Goal: Transaction & Acquisition: Book appointment/travel/reservation

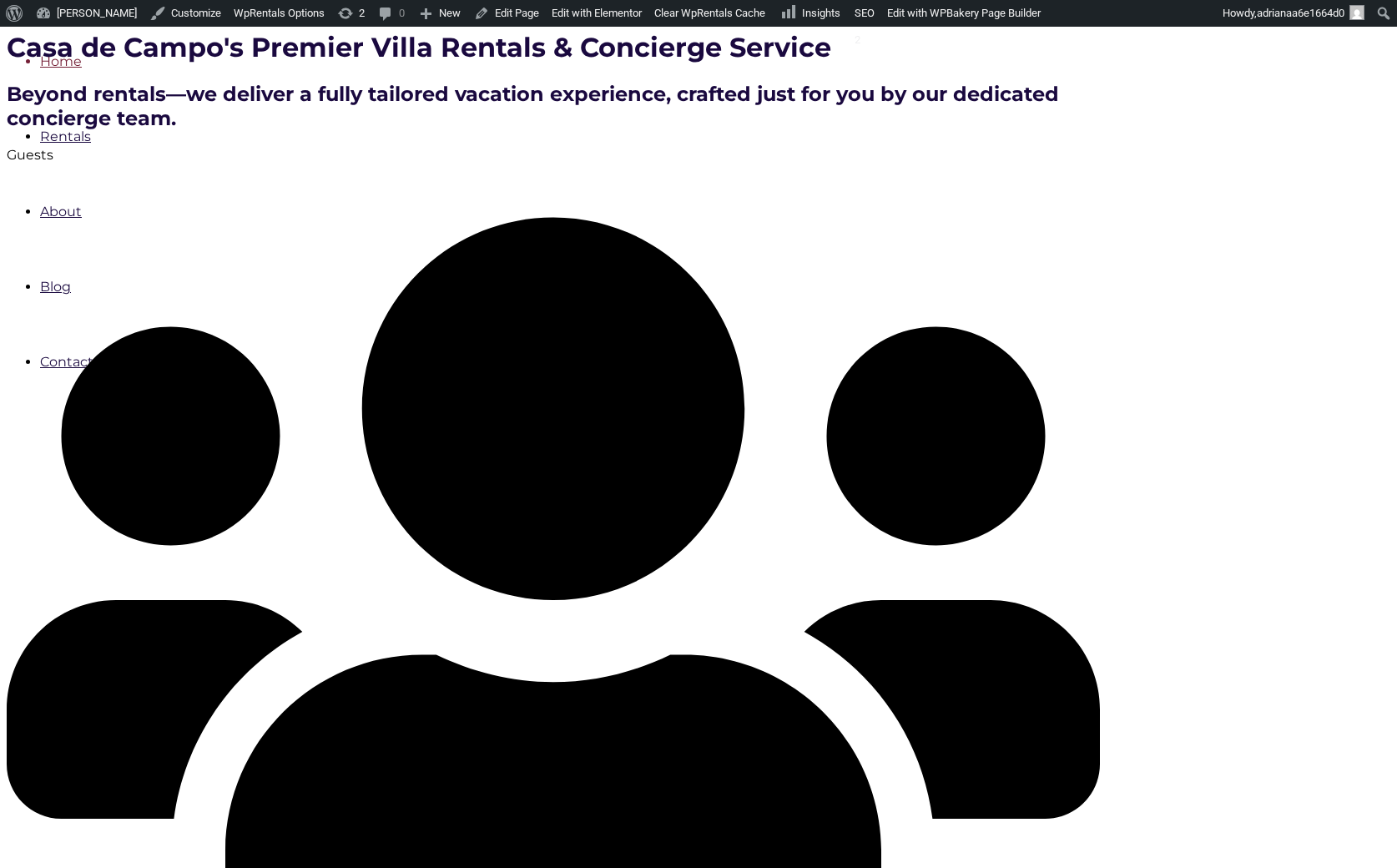
scroll to position [404, 0]
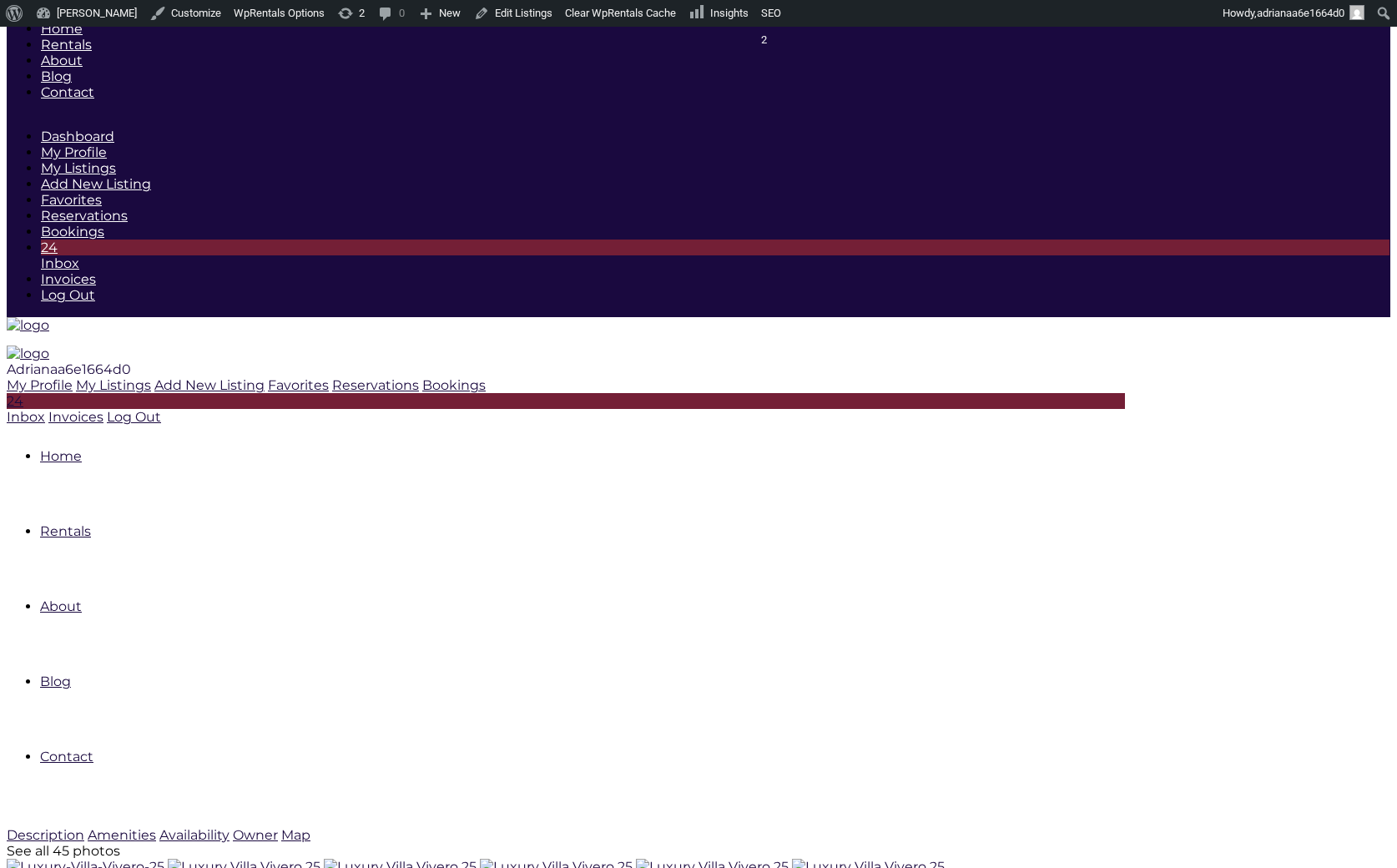
type input "[DATE]"
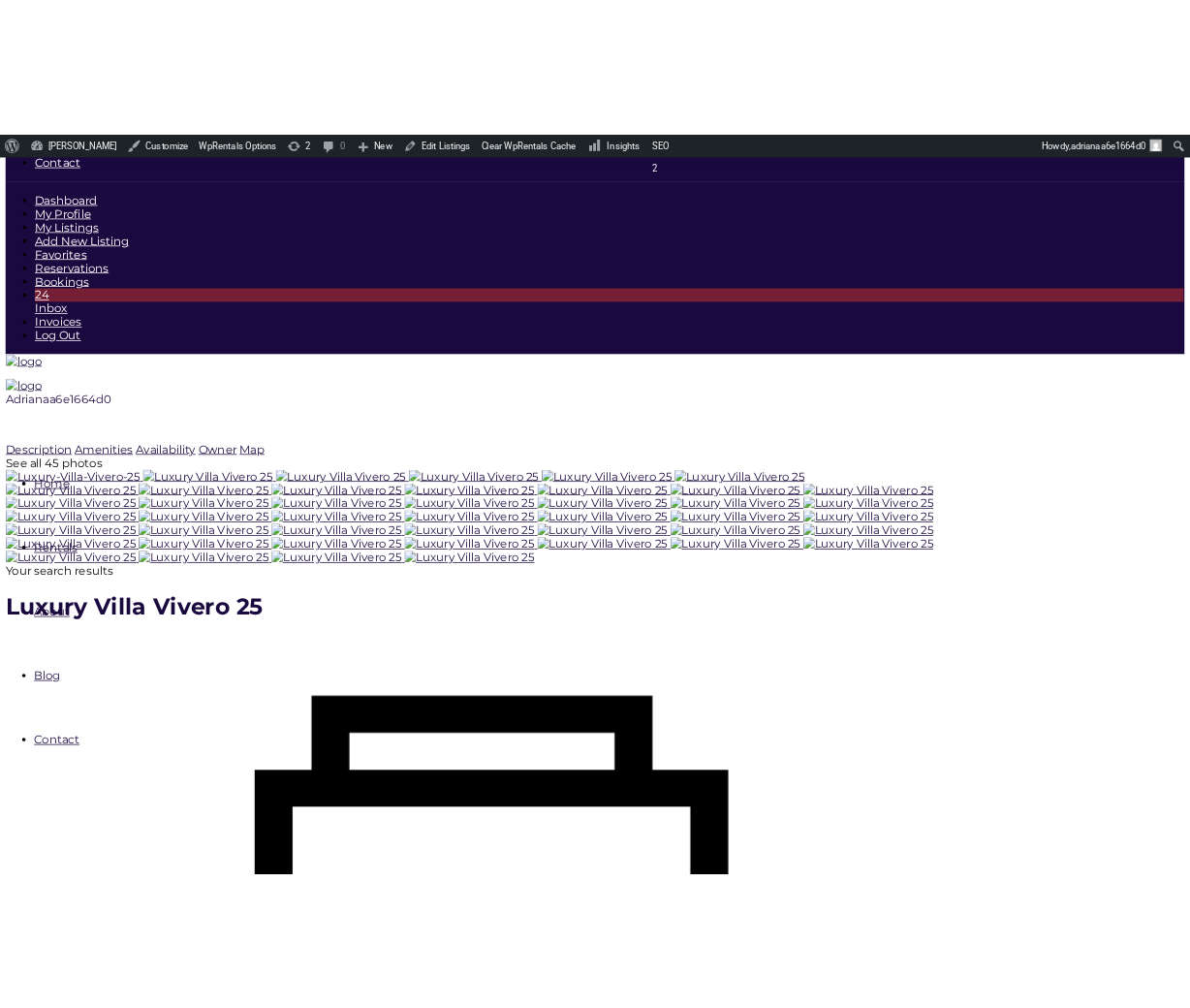
scroll to position [206, 0]
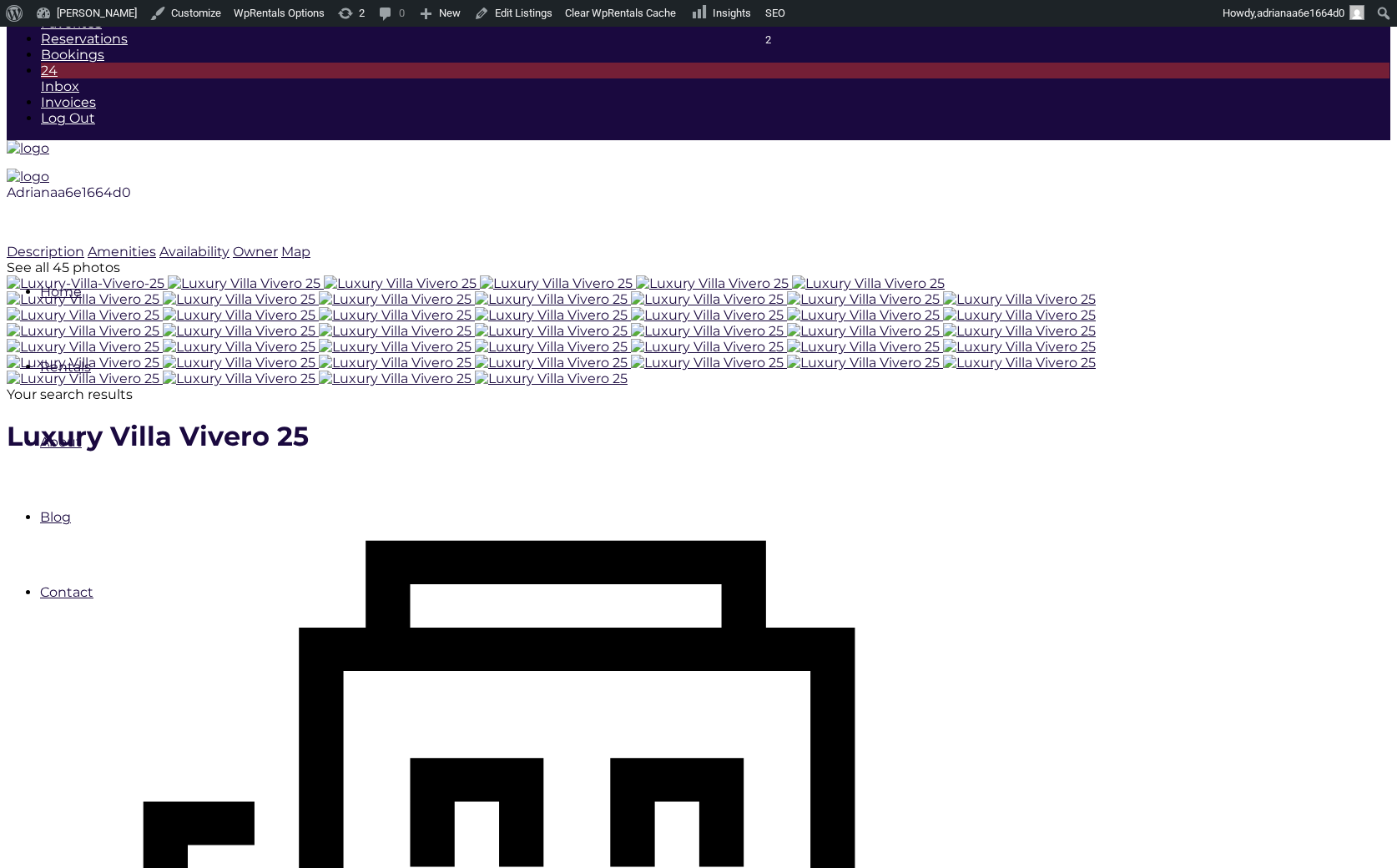
checkbox input "true"
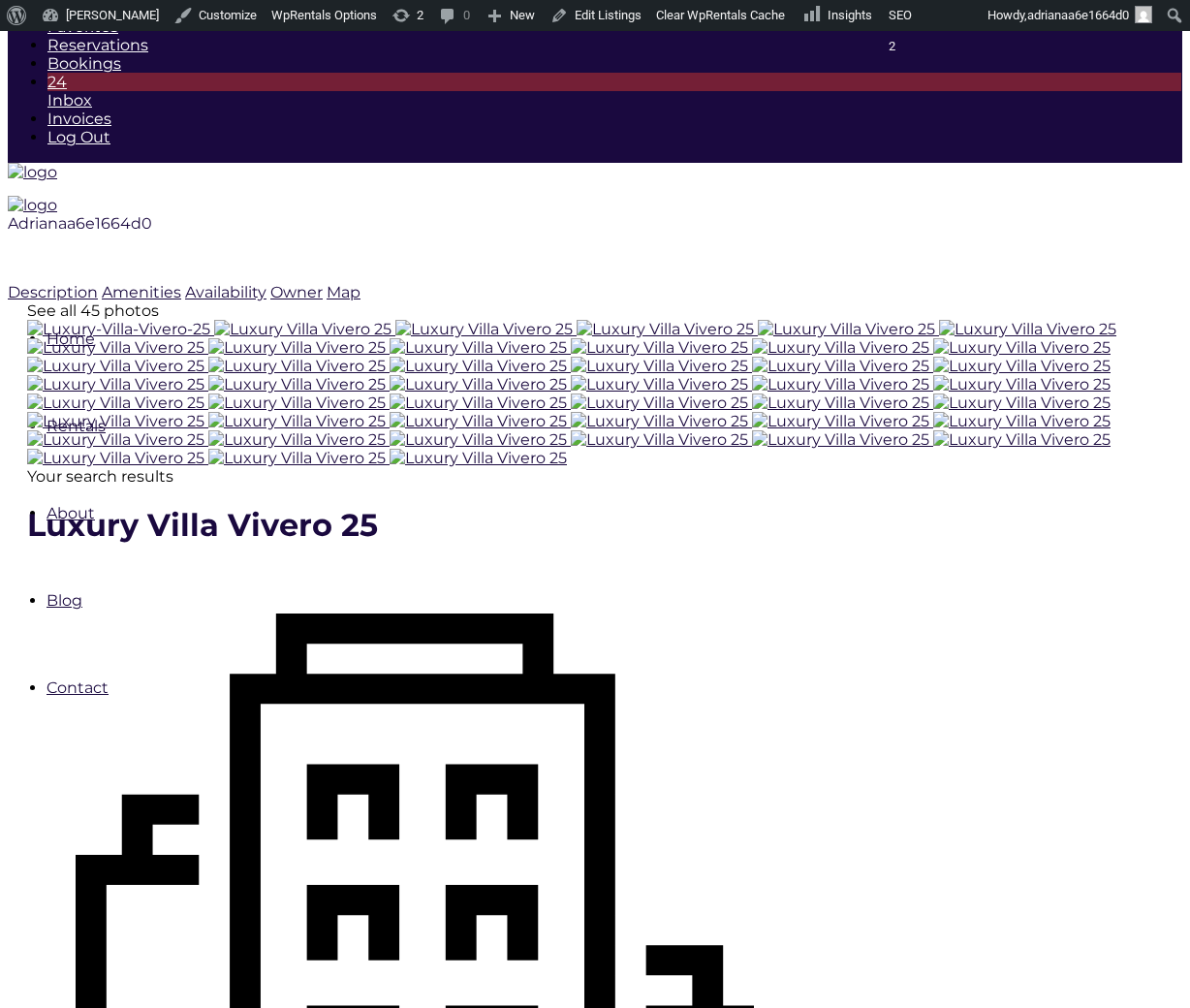
type input "Processing.."
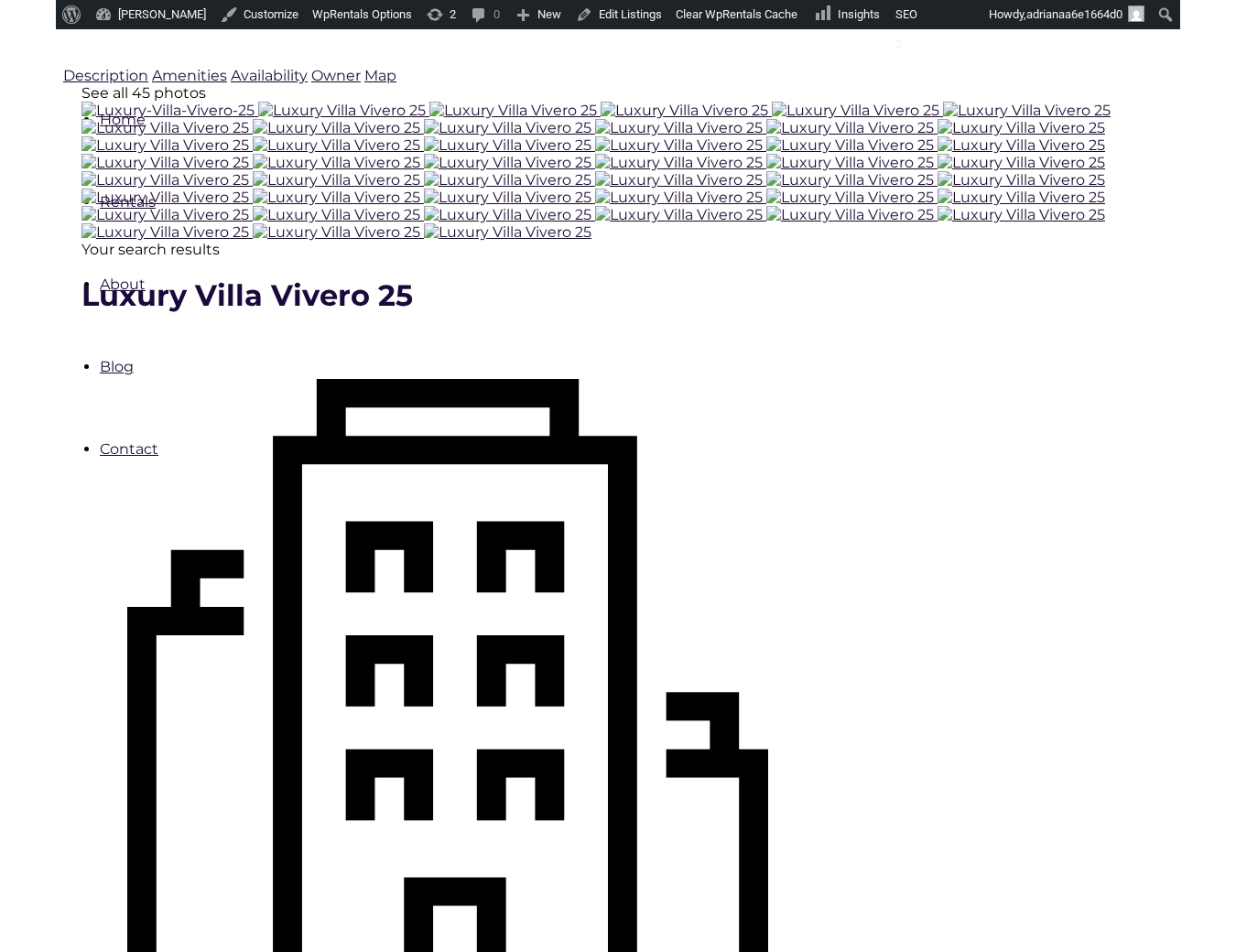
scroll to position [496, 0]
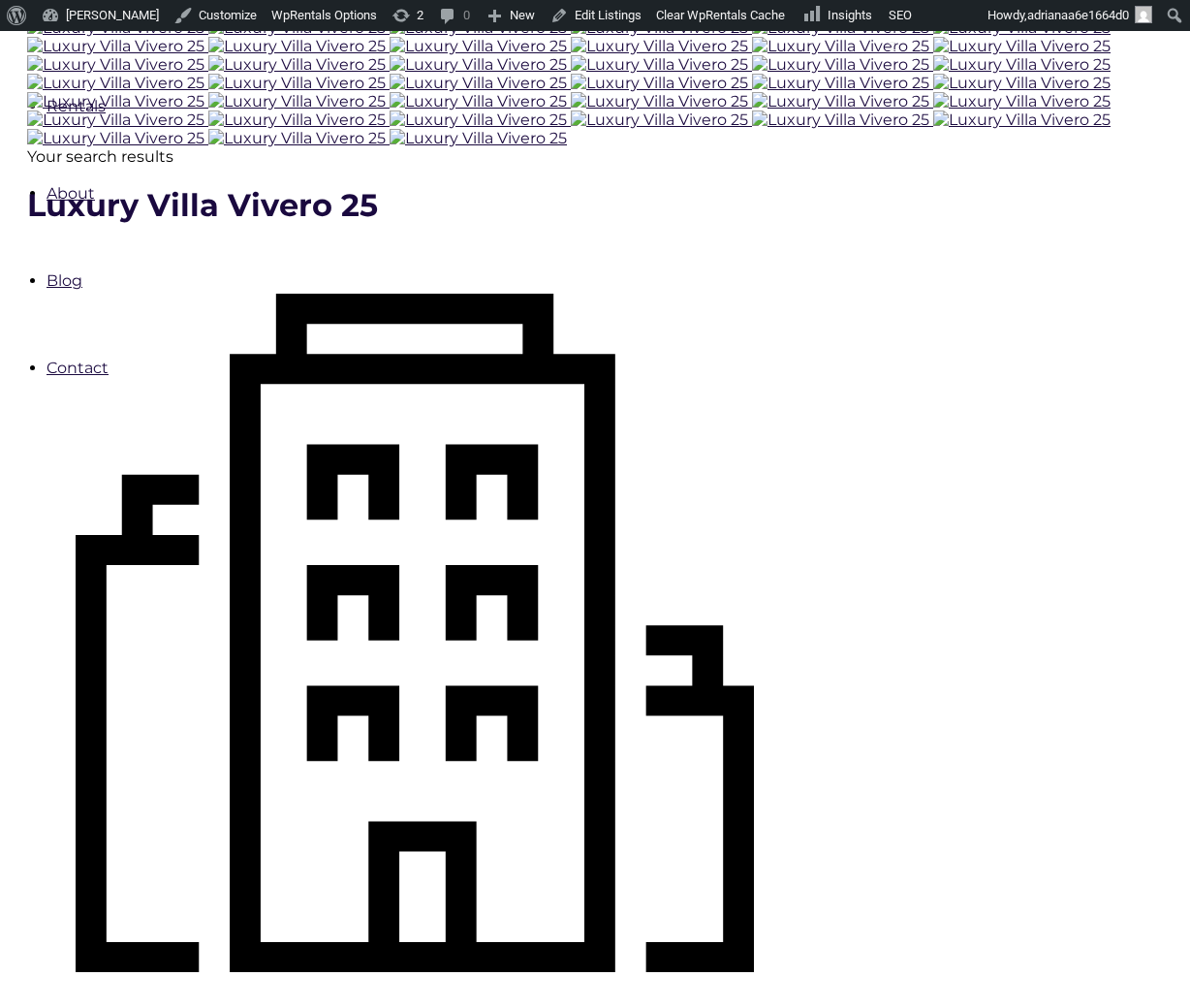
type input "Book Now"
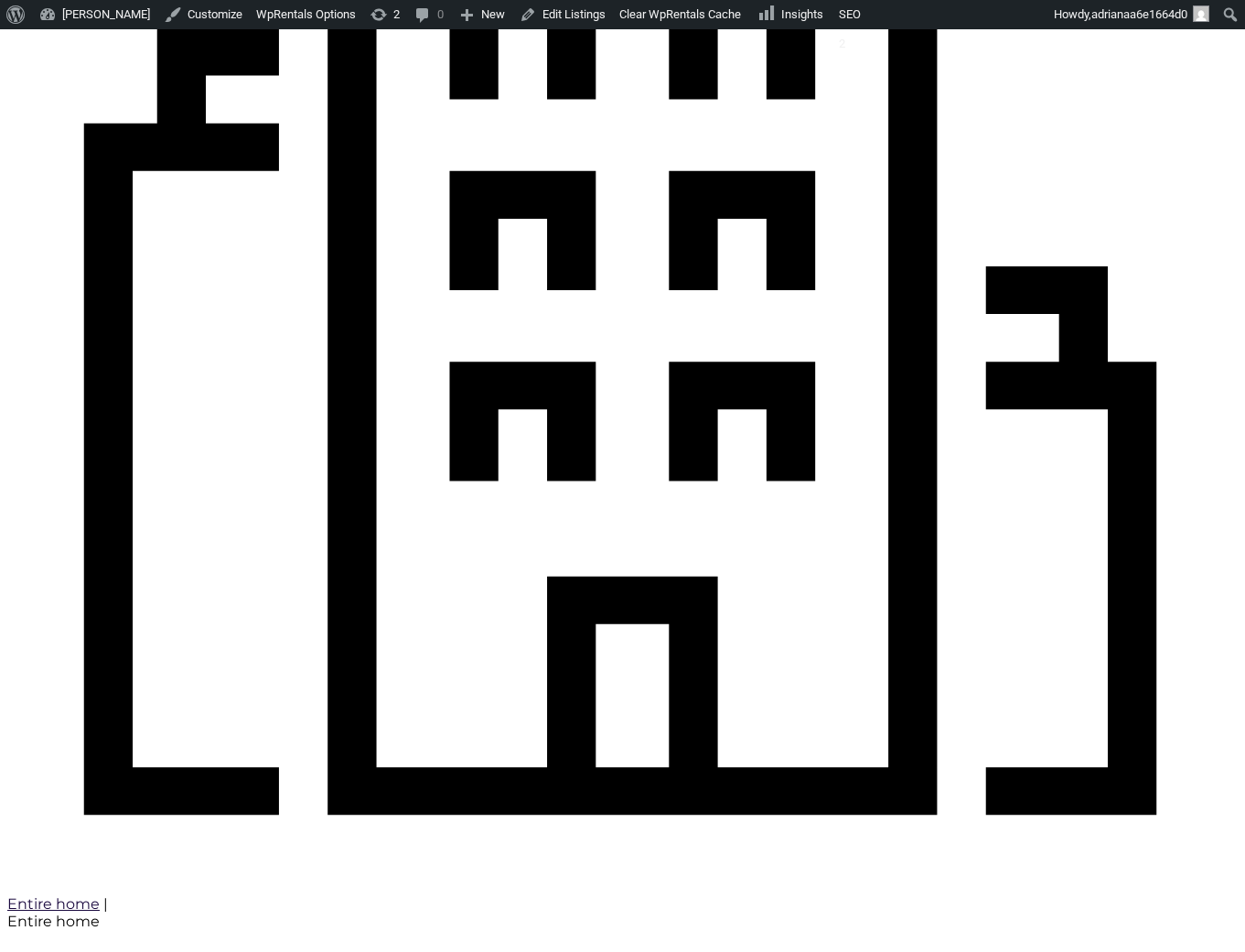
scroll to position [1046, 0]
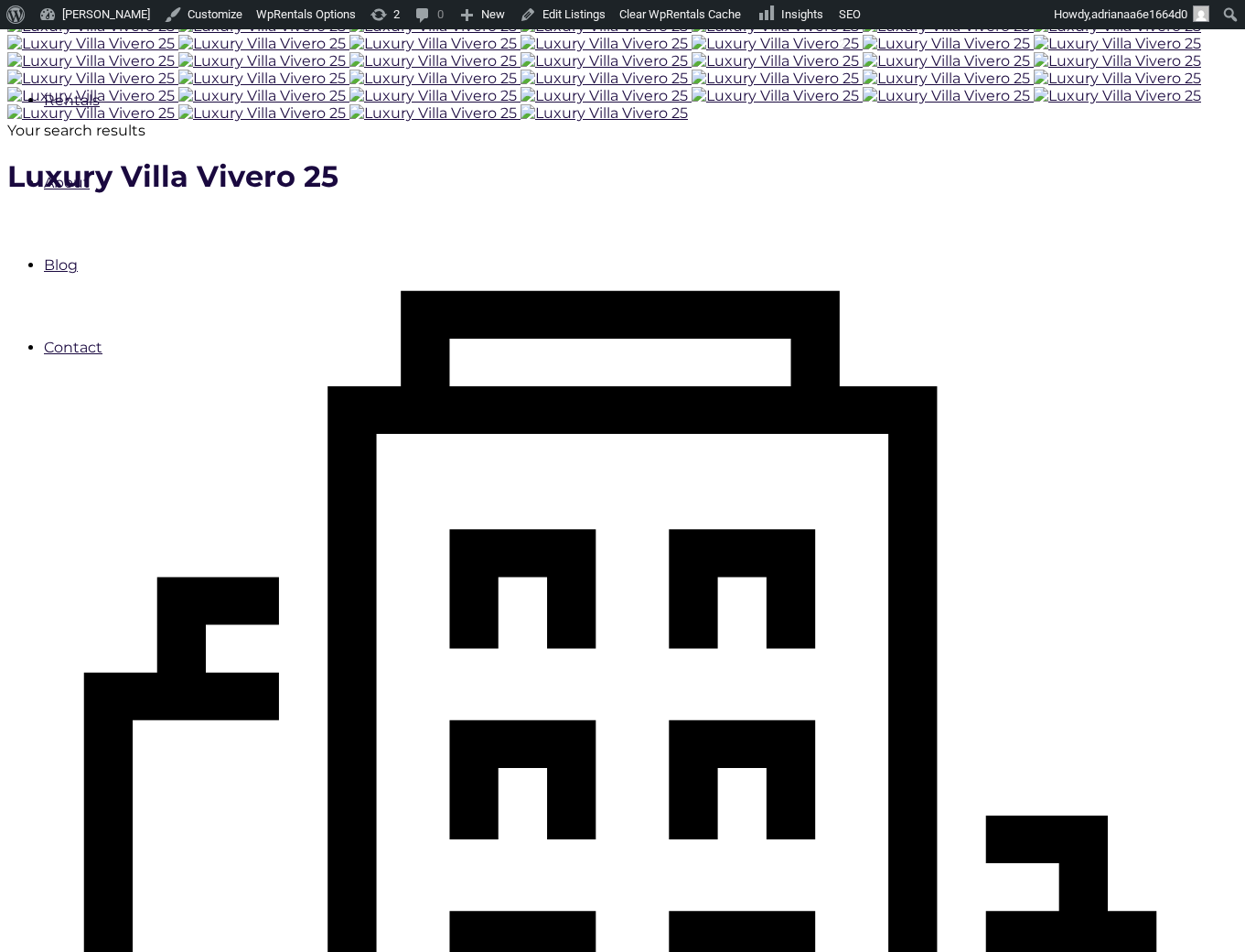
scroll to position [493, 0]
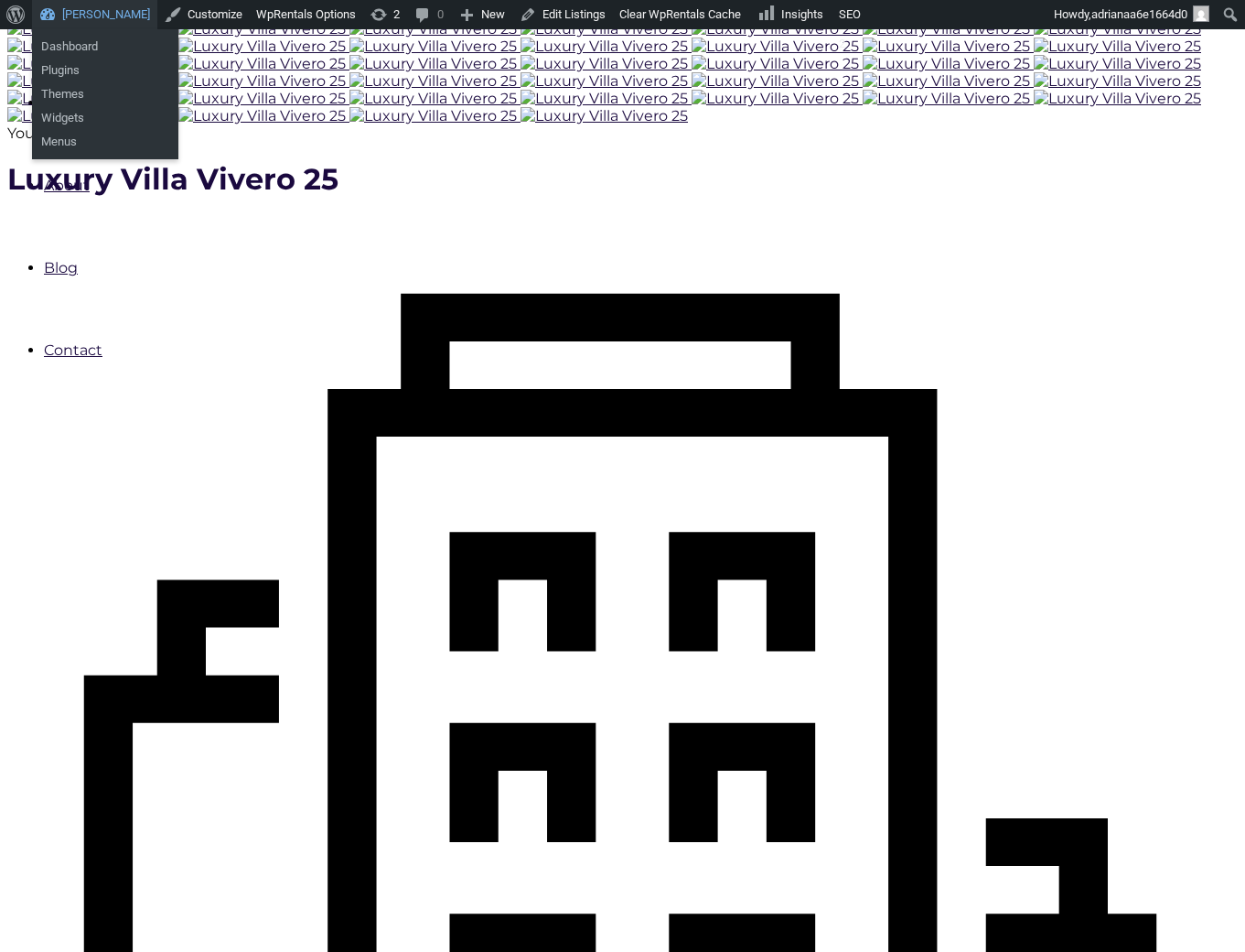
click at [107, 11] on link "[PERSON_NAME]" at bounding box center [95, 14] width 126 height 29
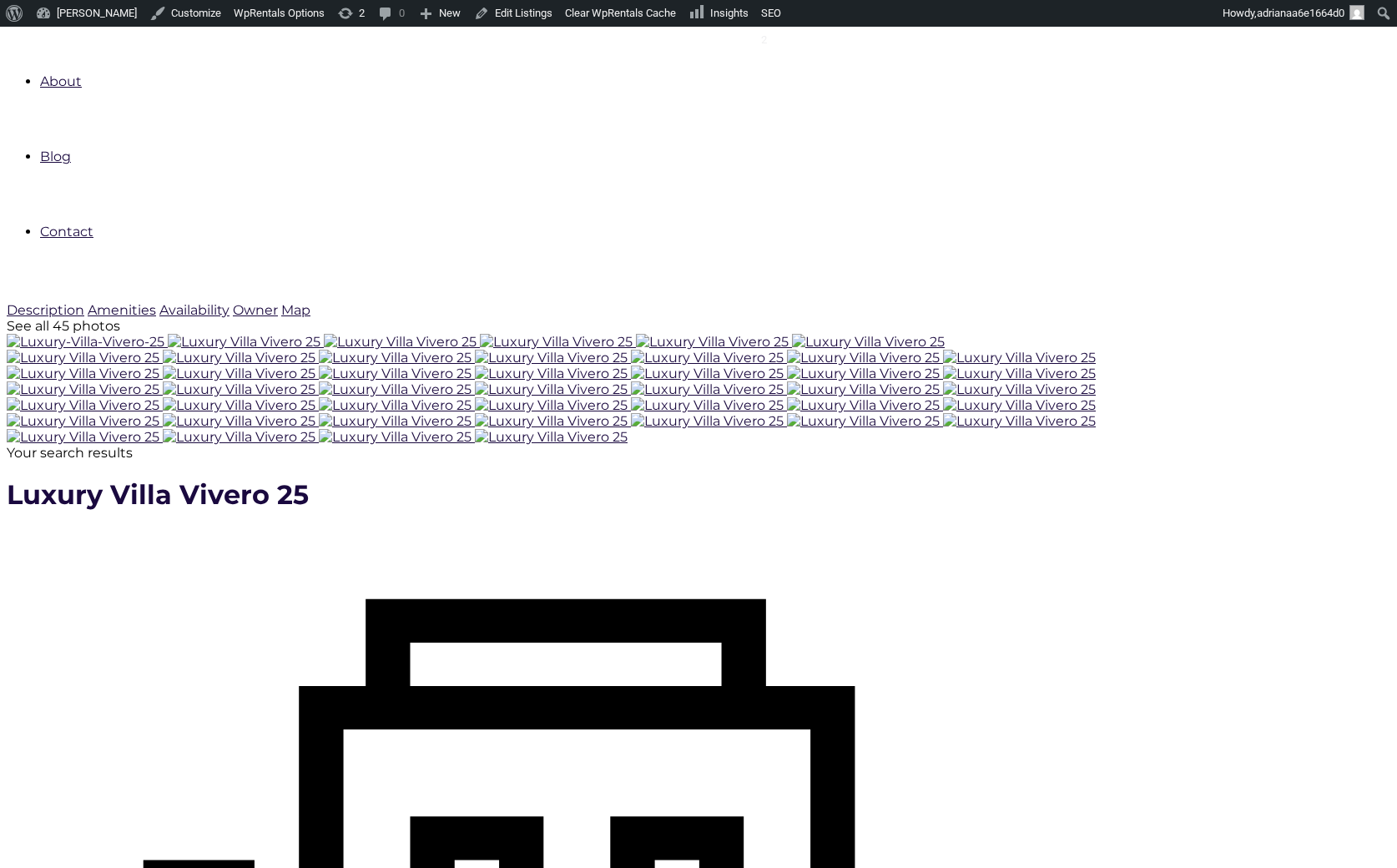
scroll to position [525, 0]
type input "[DATE]"
click at [607, 18] on link "Clear WpRentals Cache" at bounding box center [621, 13] width 123 height 27
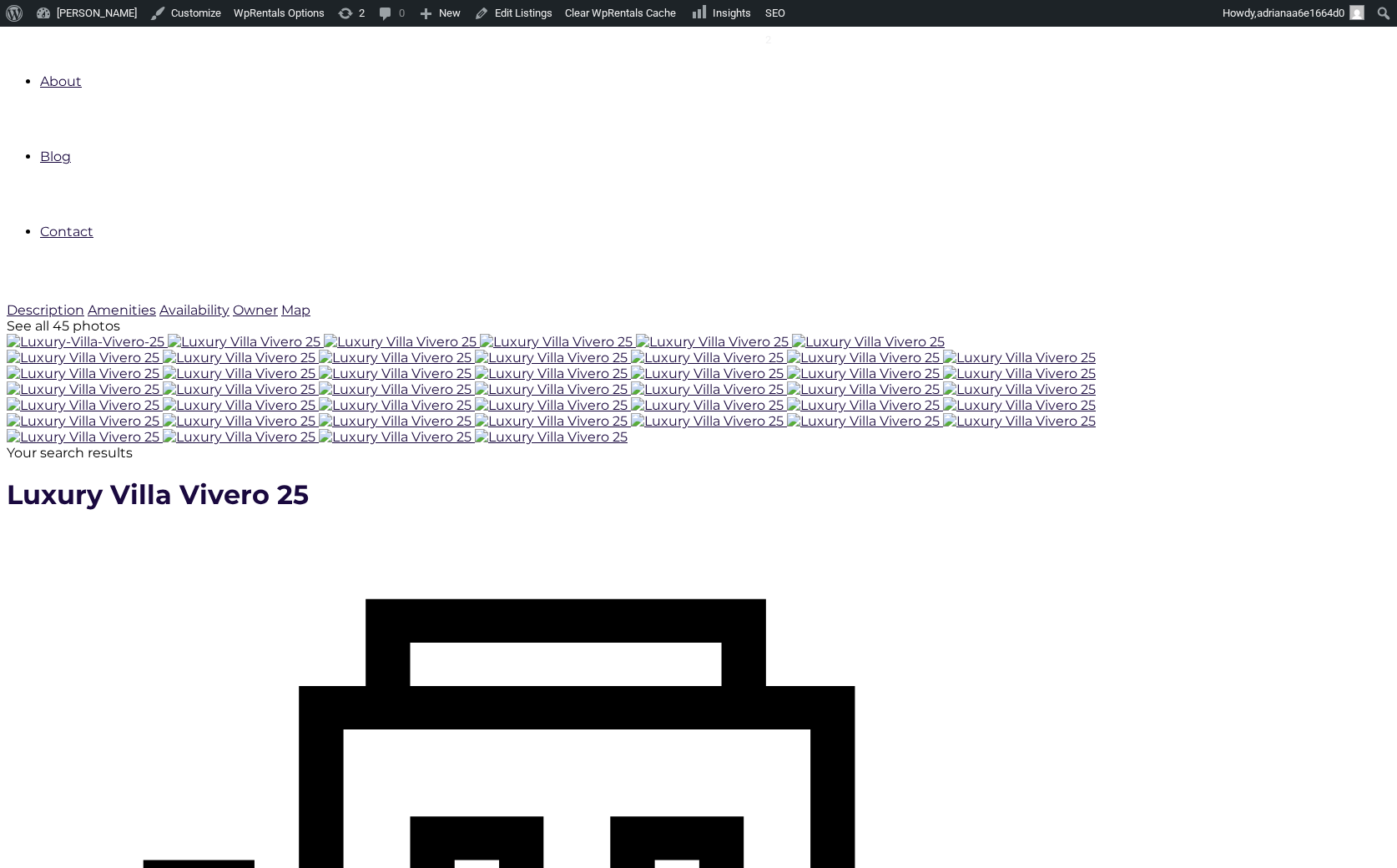
checkbox input "true"
type input "Processing.."
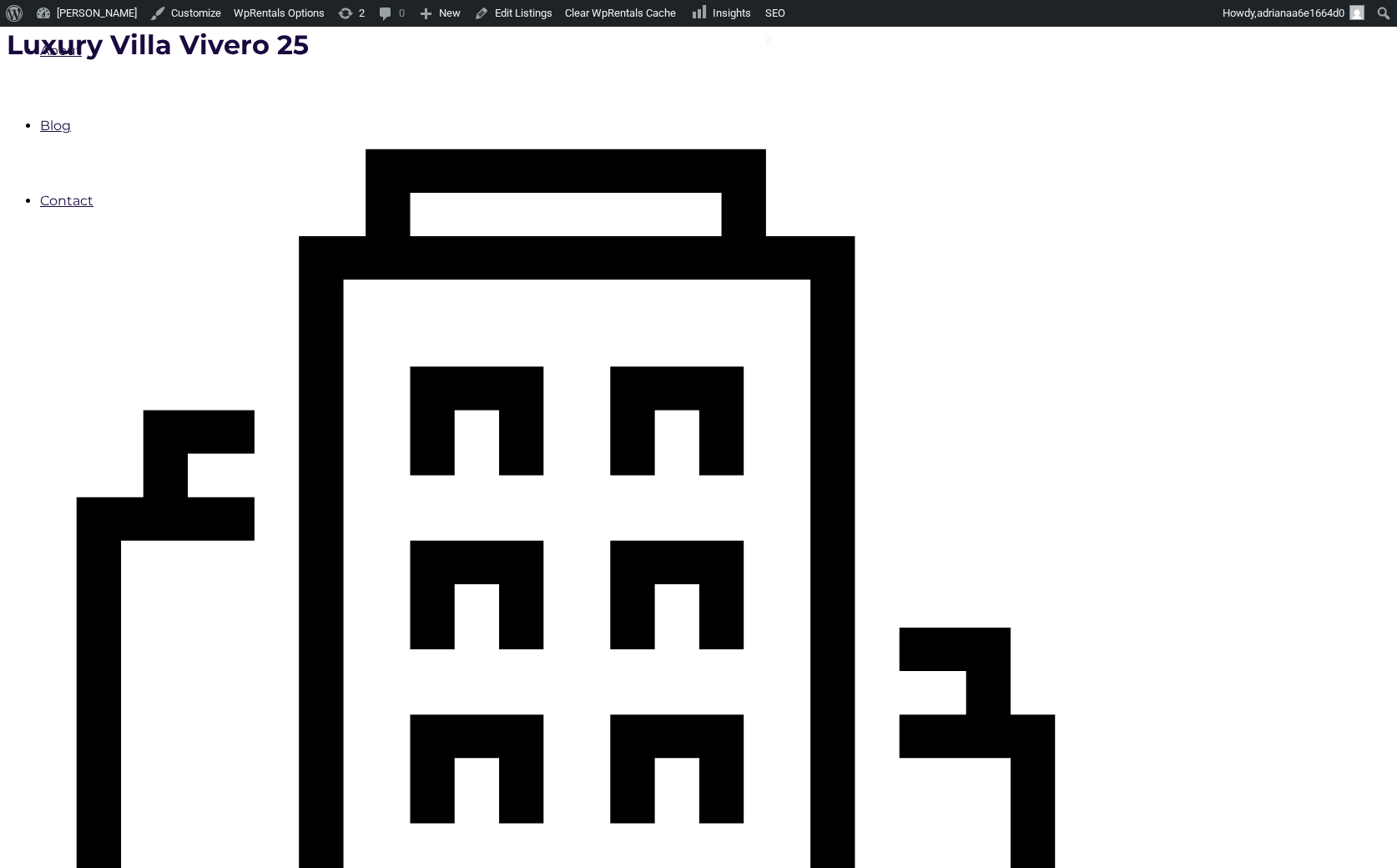
scroll to position [641, 0]
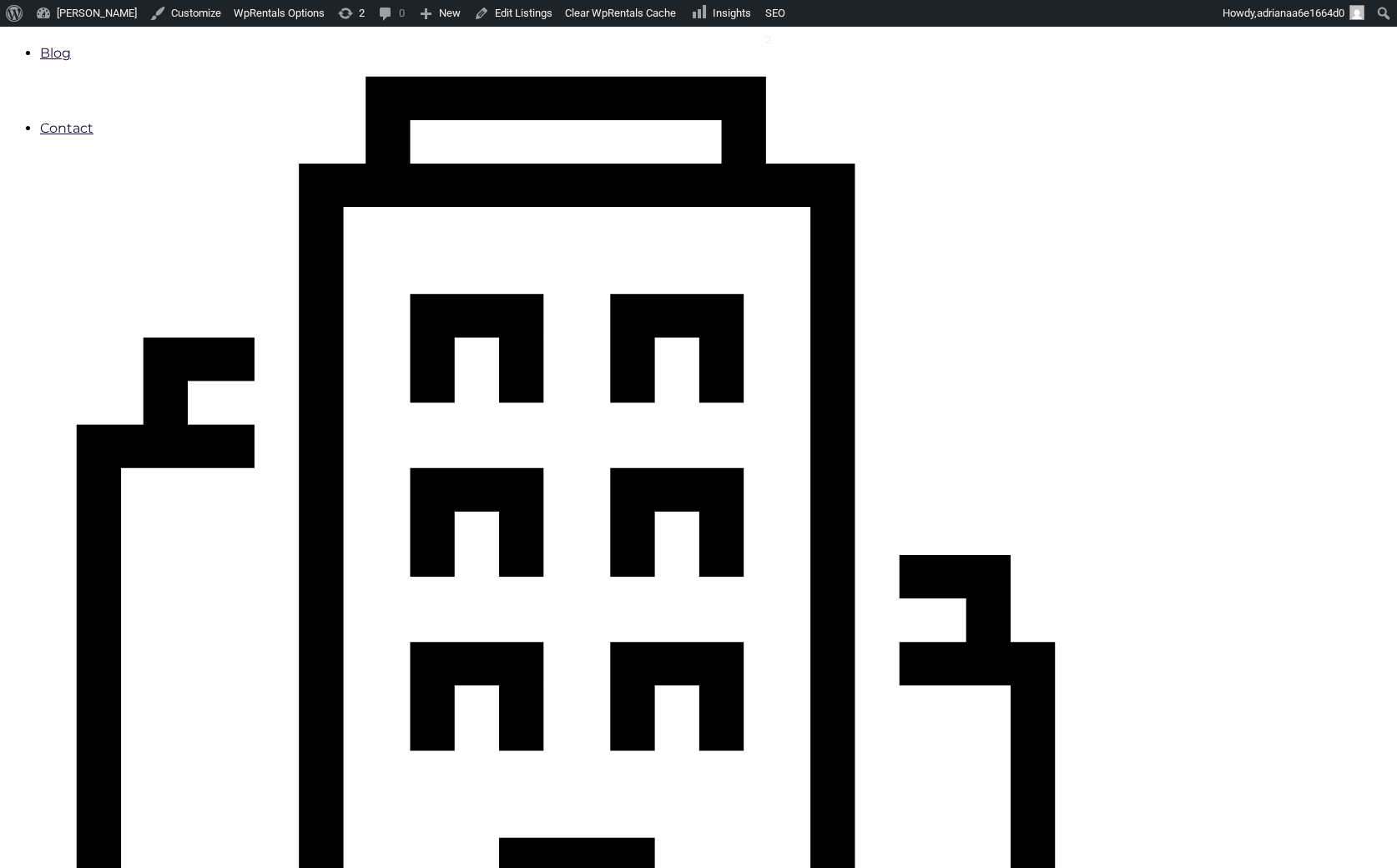
type input "Book Now"
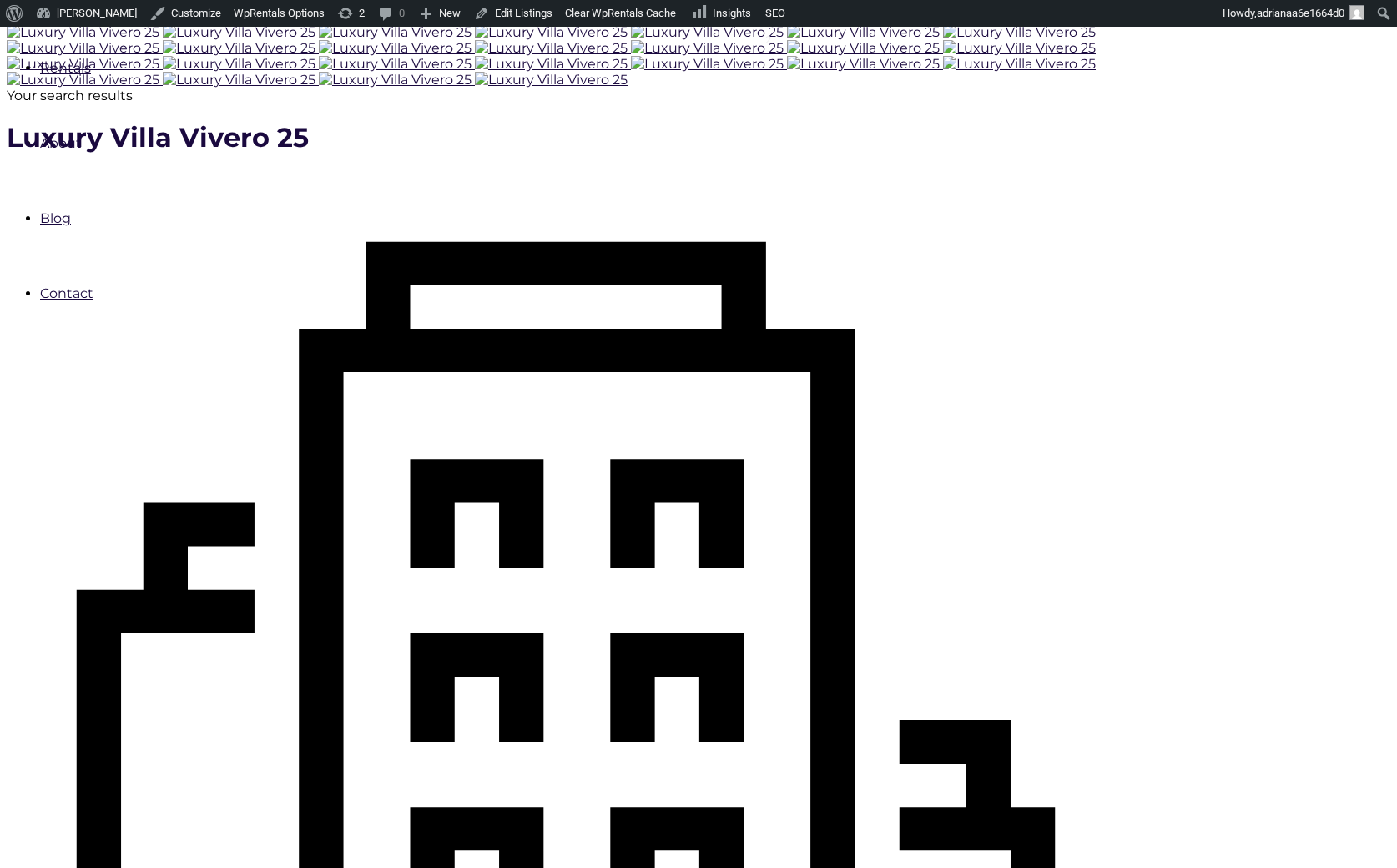
scroll to position [477, 0]
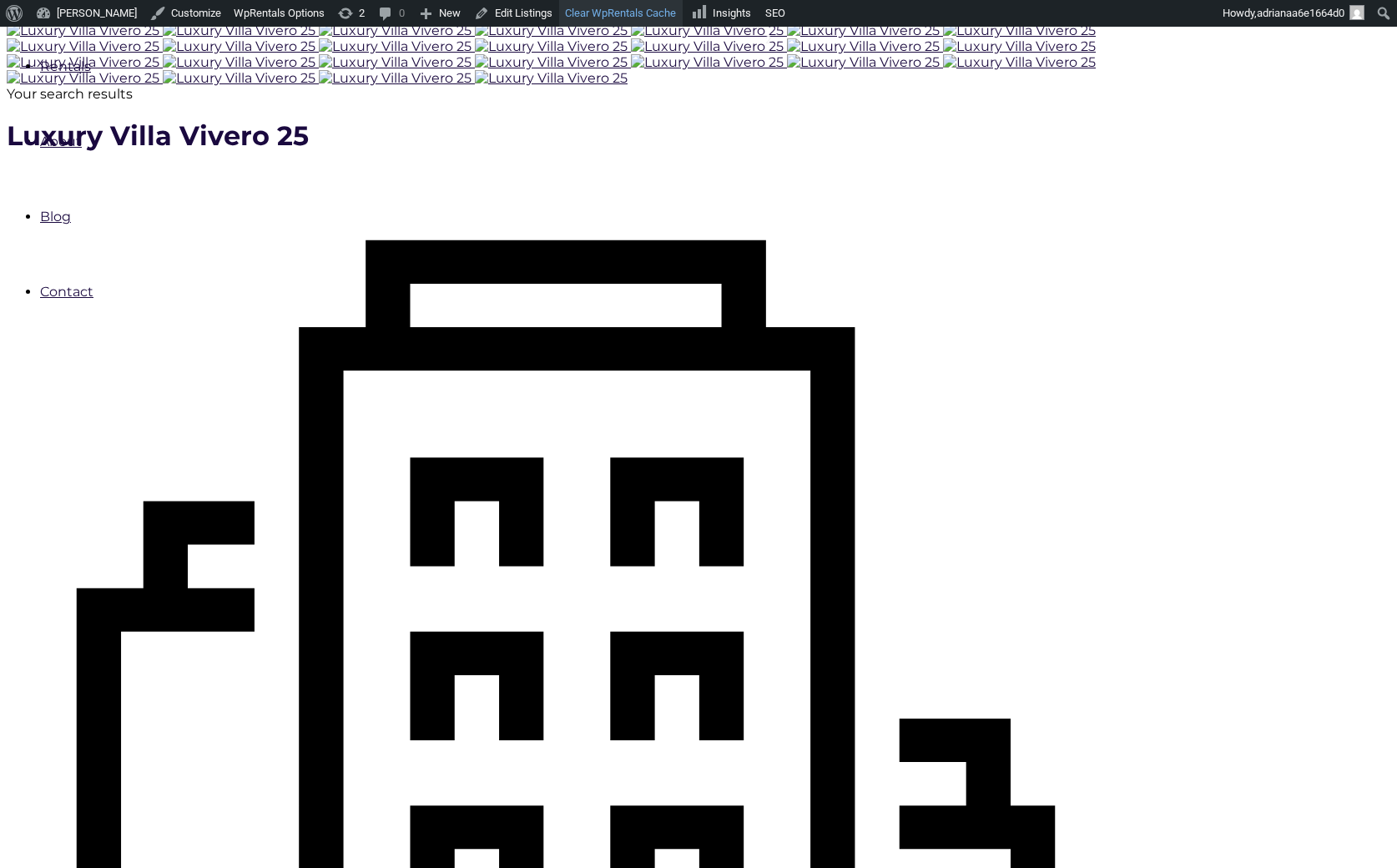
click at [617, 17] on link "Clear WpRentals Cache" at bounding box center [621, 13] width 123 height 27
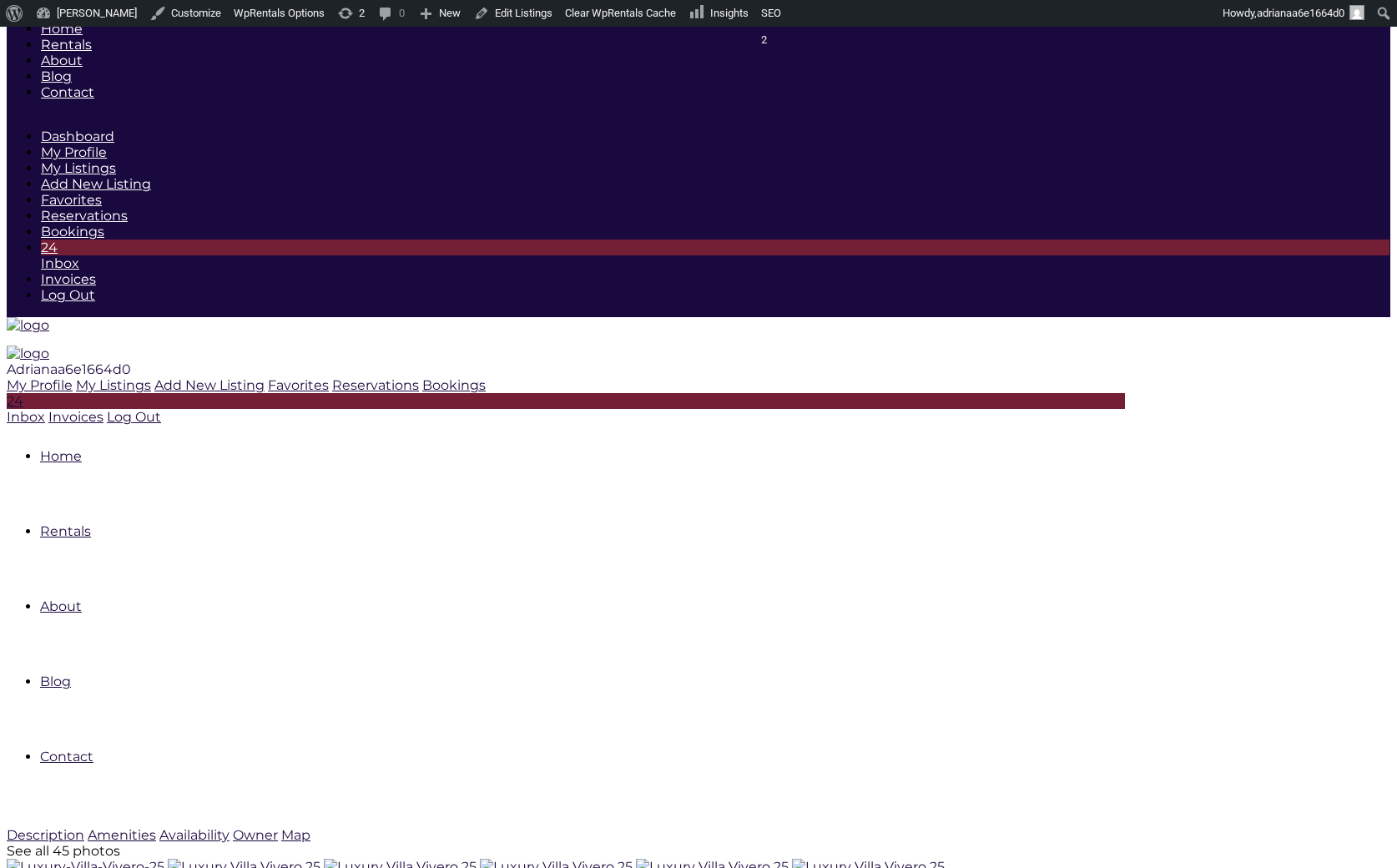
type input "[DATE]"
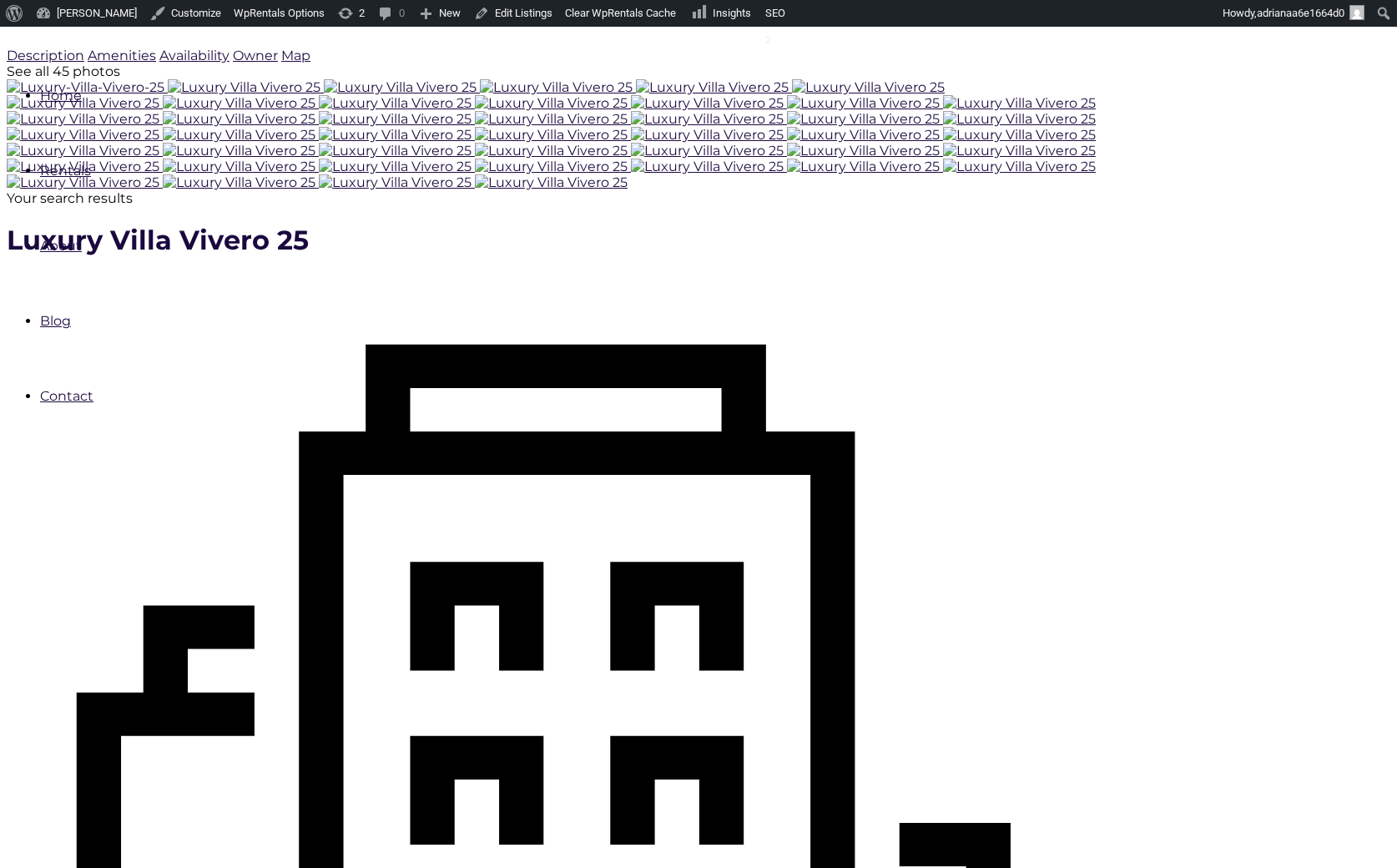
scroll to position [374, 0]
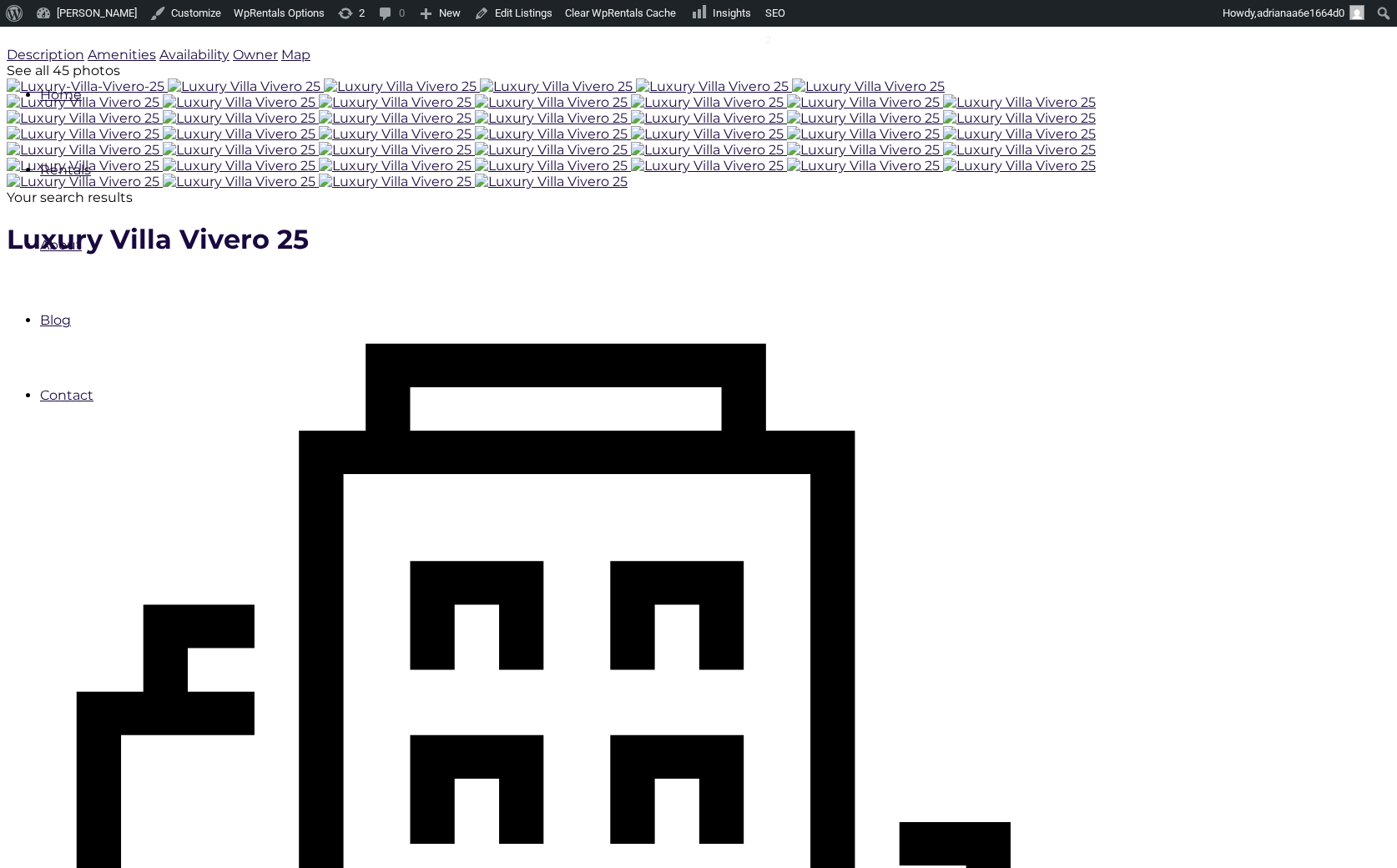
checkbox input "true"
type input "Processing.."
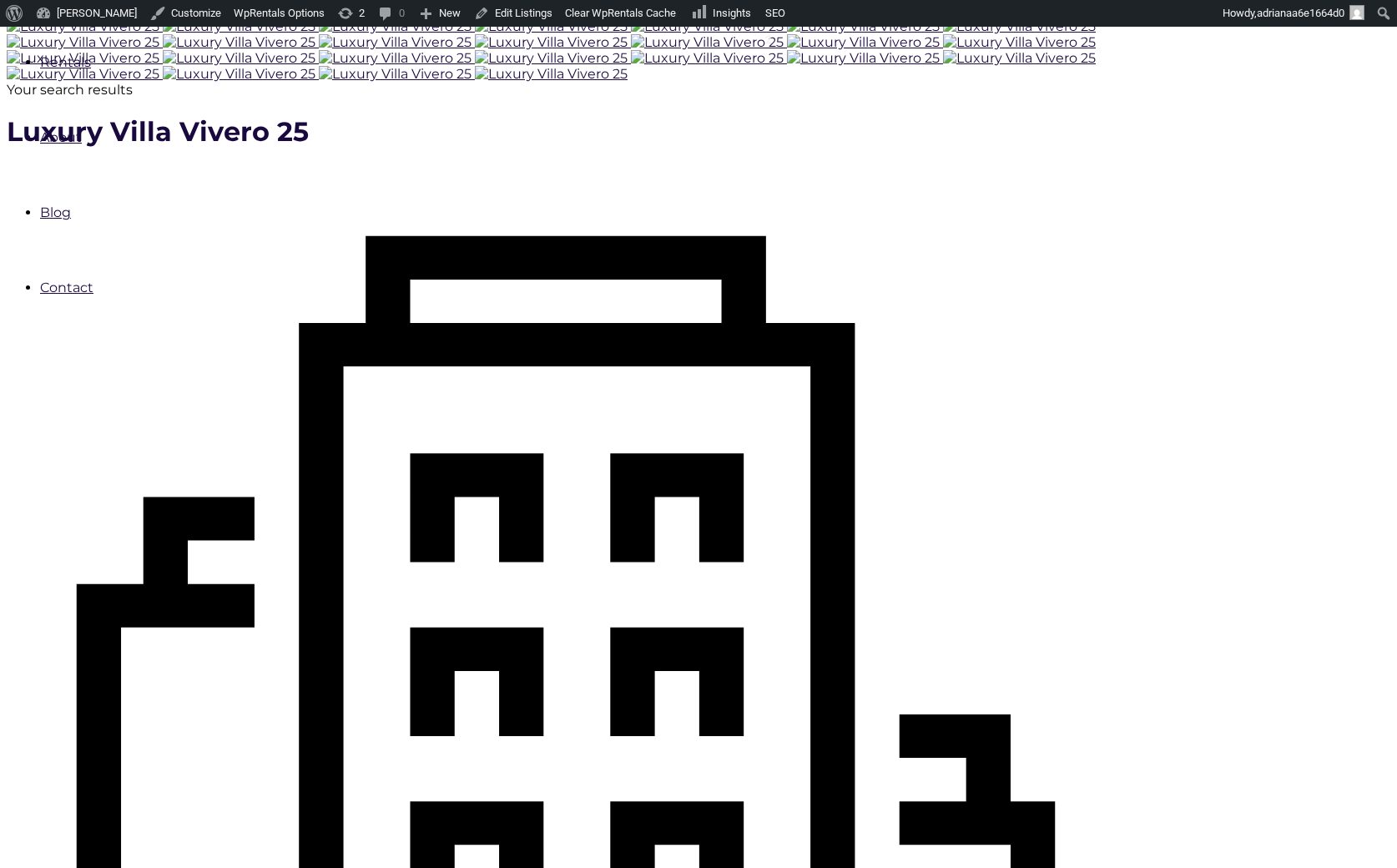
scroll to position [490, 0]
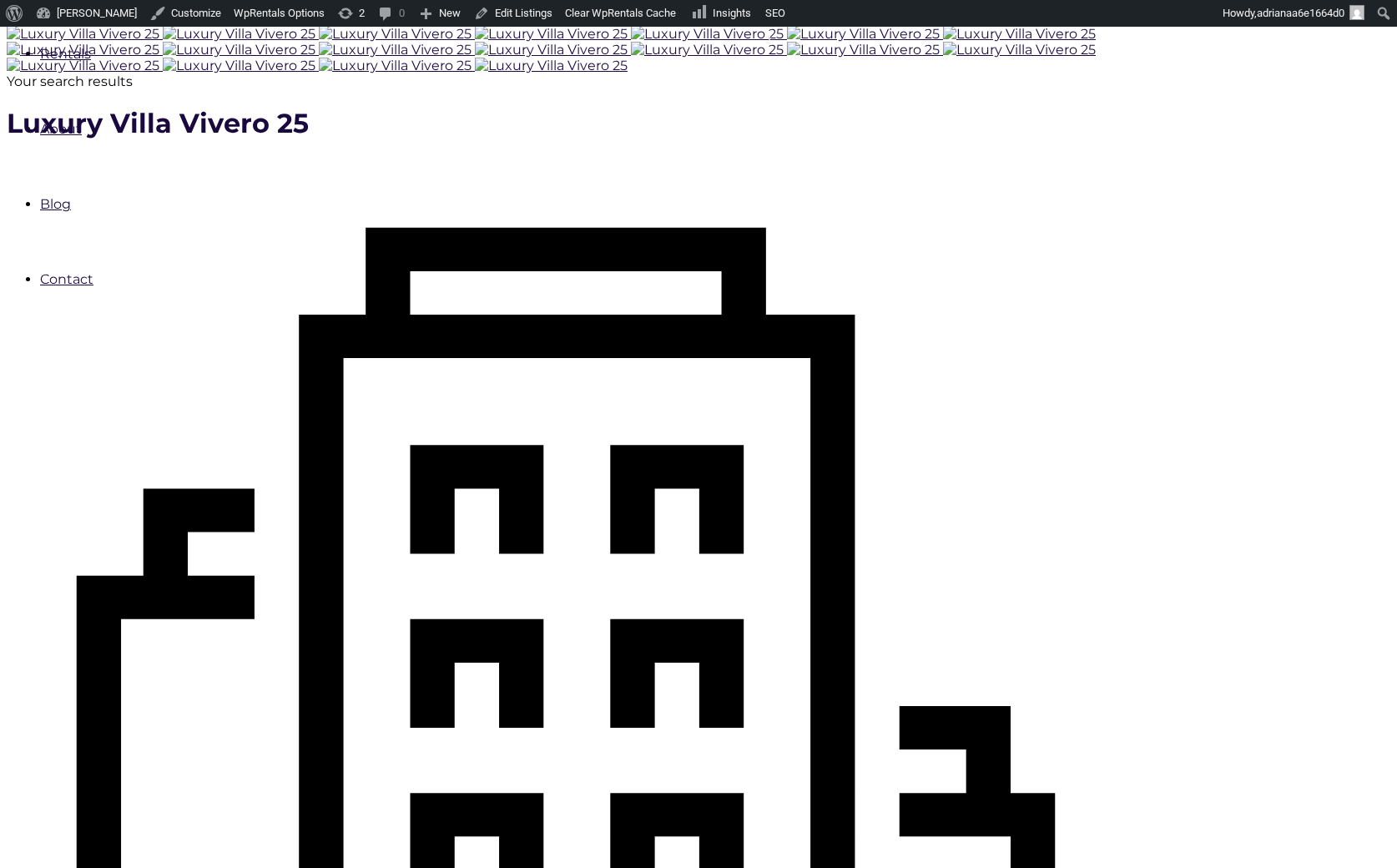
type input "Book Now"
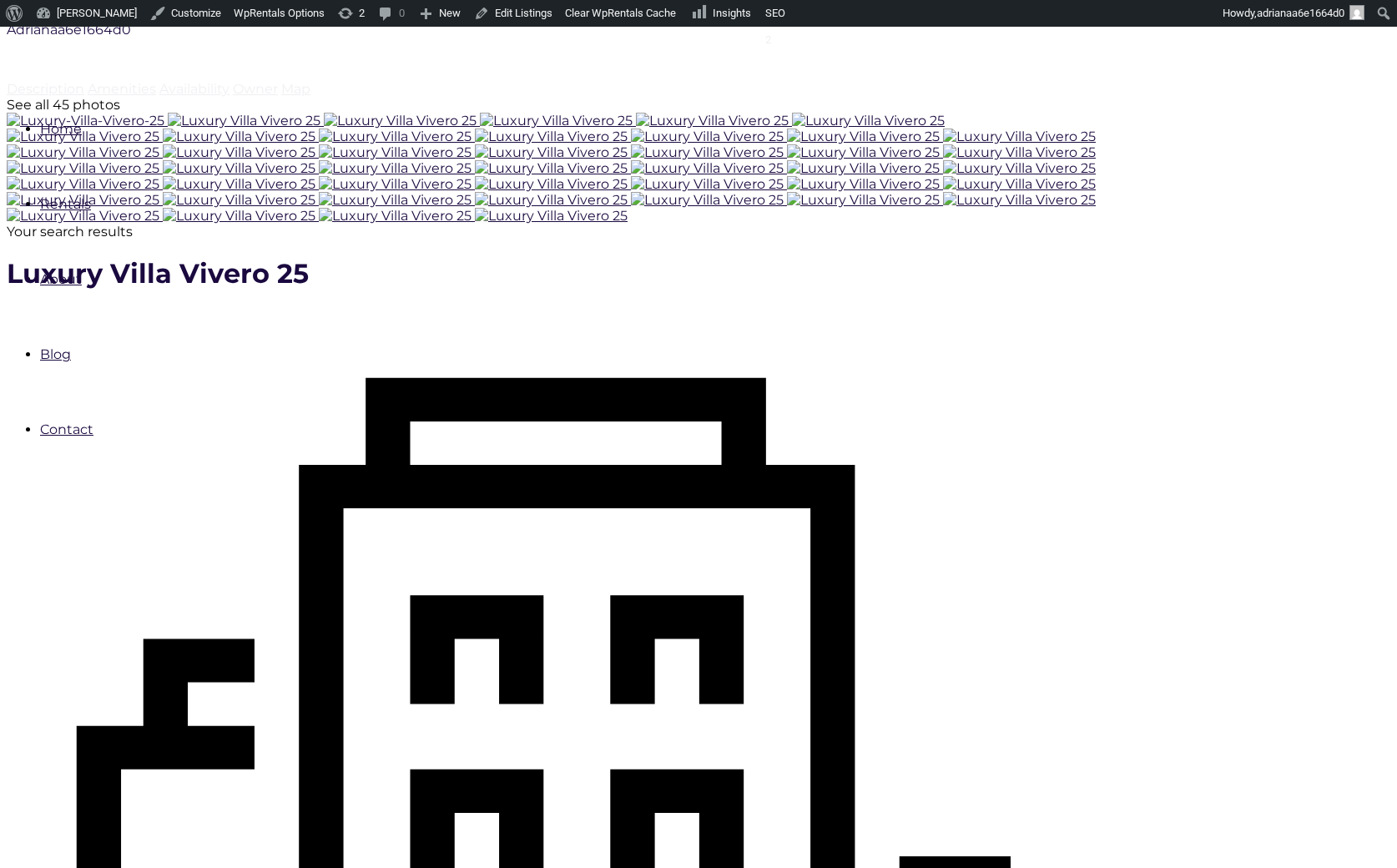
scroll to position [343, 0]
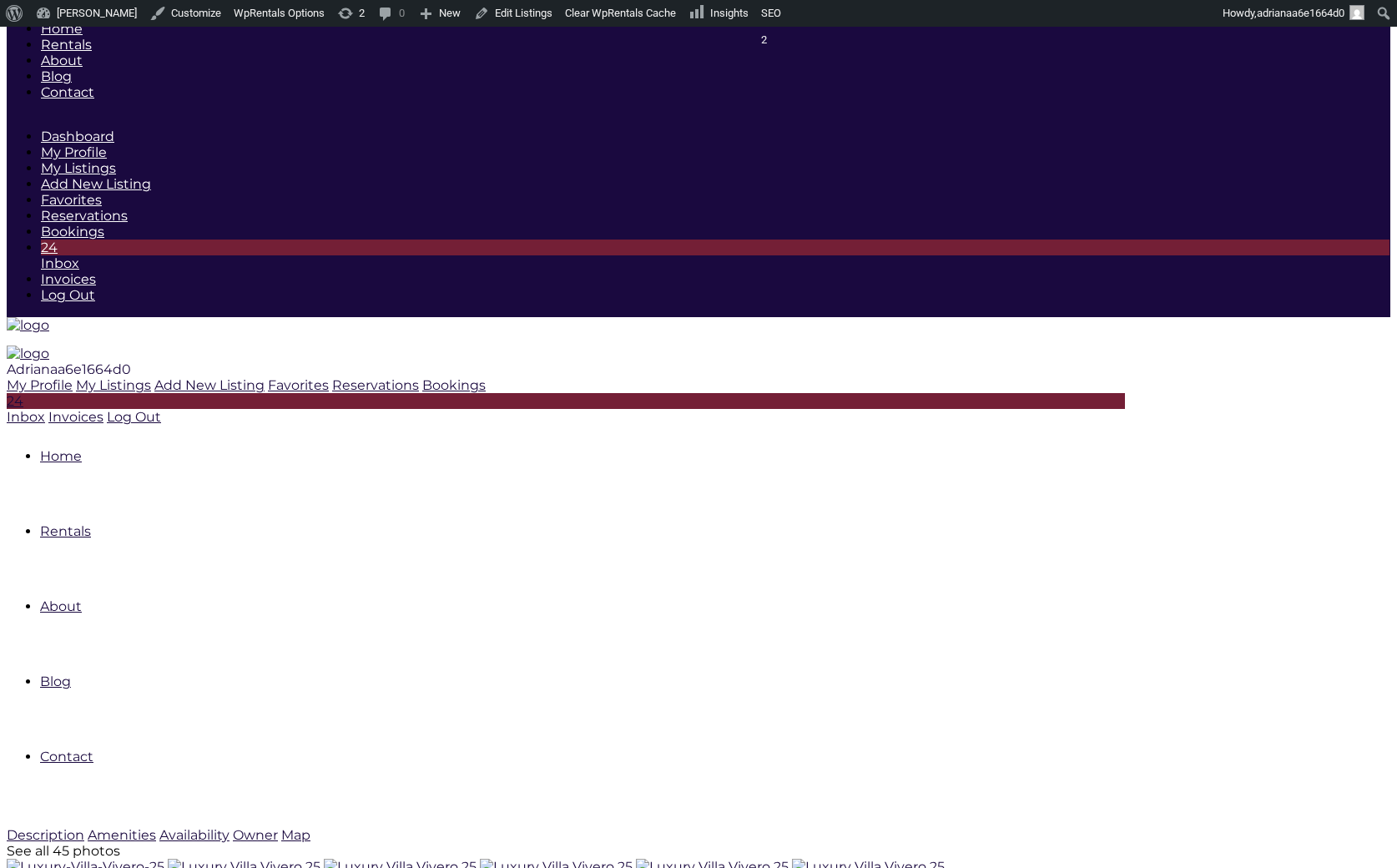
scroll to position [343, 0]
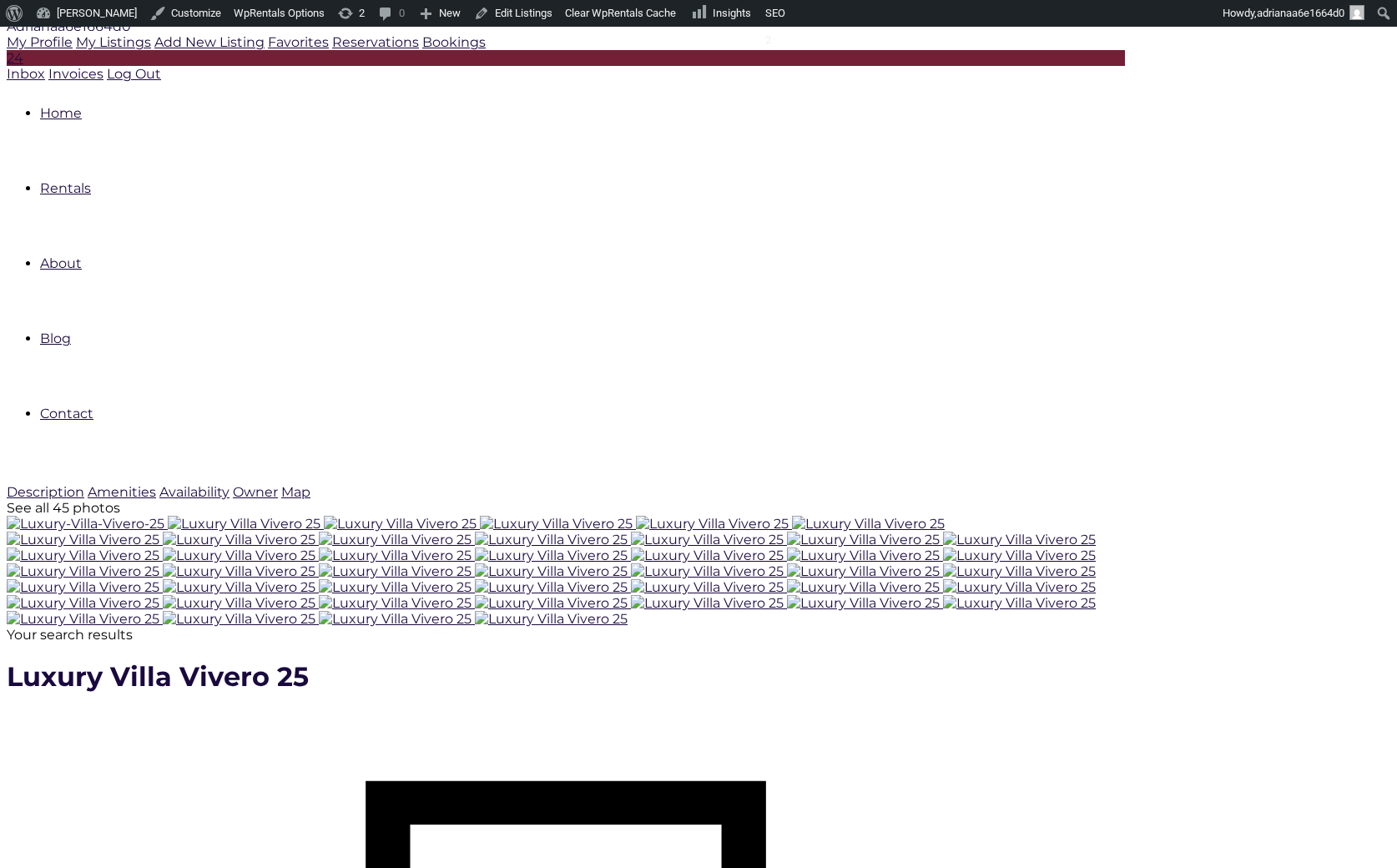
type input "[DATE]"
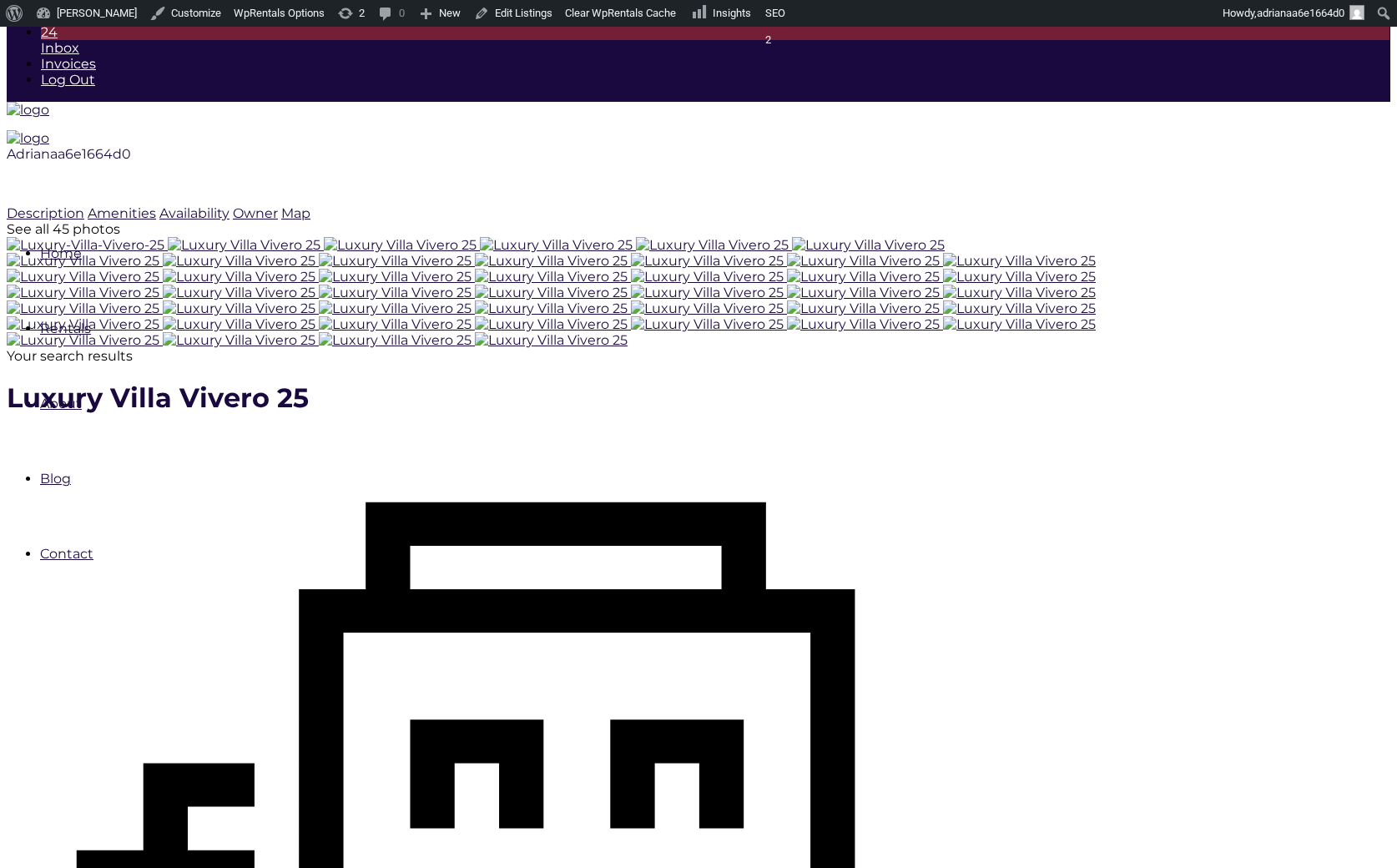
scroll to position [217, 0]
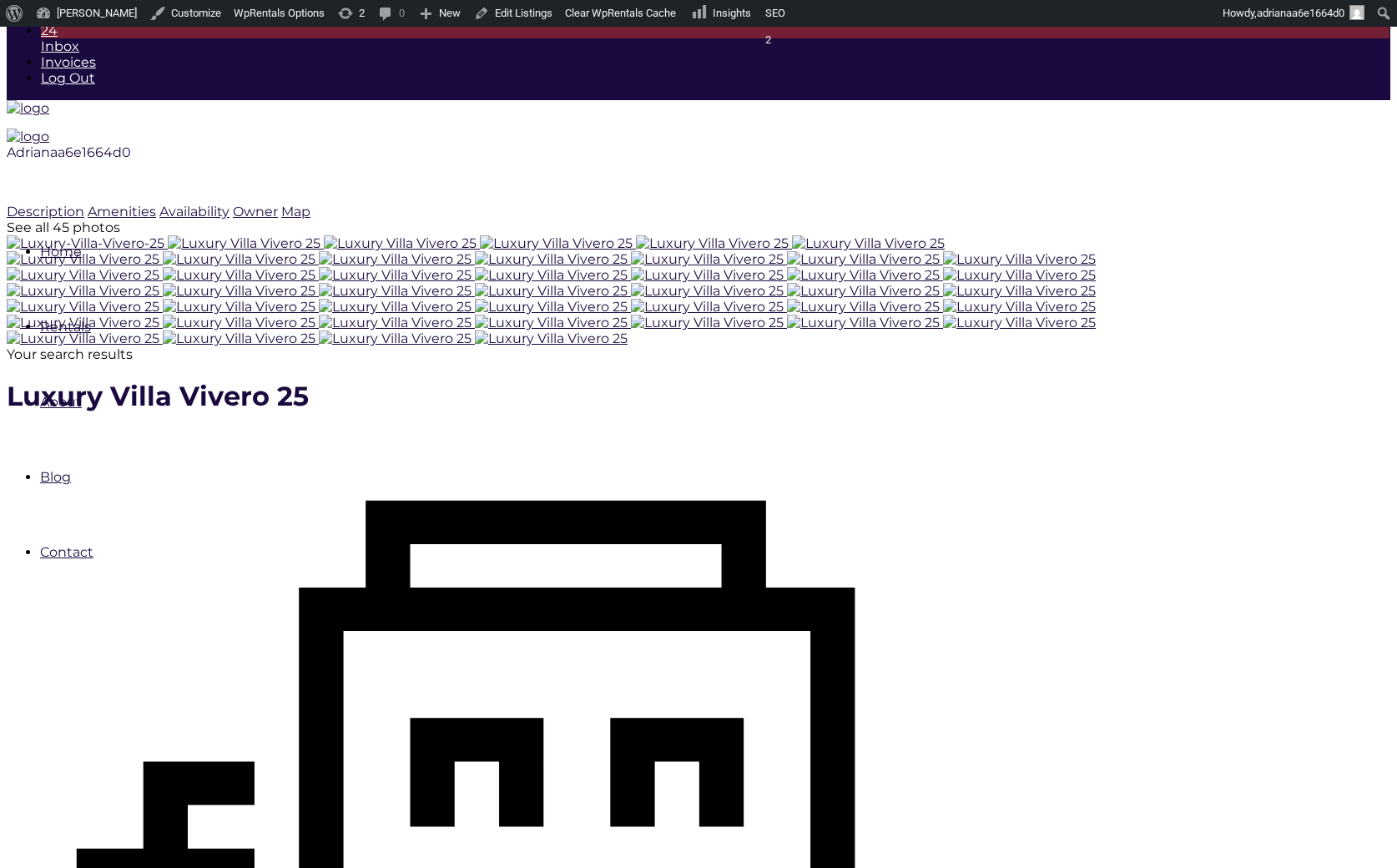
checkbox input "true"
type input "Processing.."
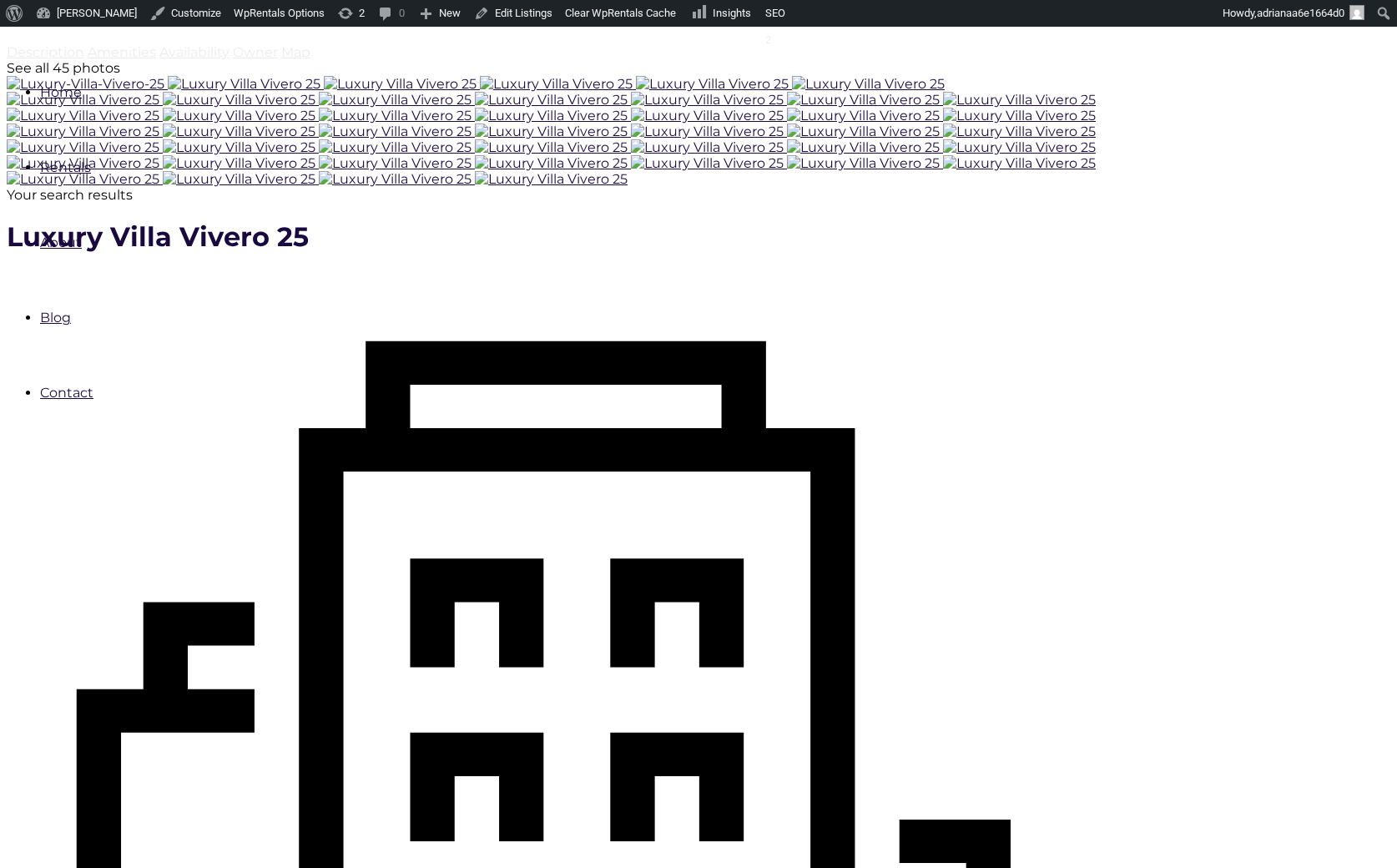
scroll to position [477, 0]
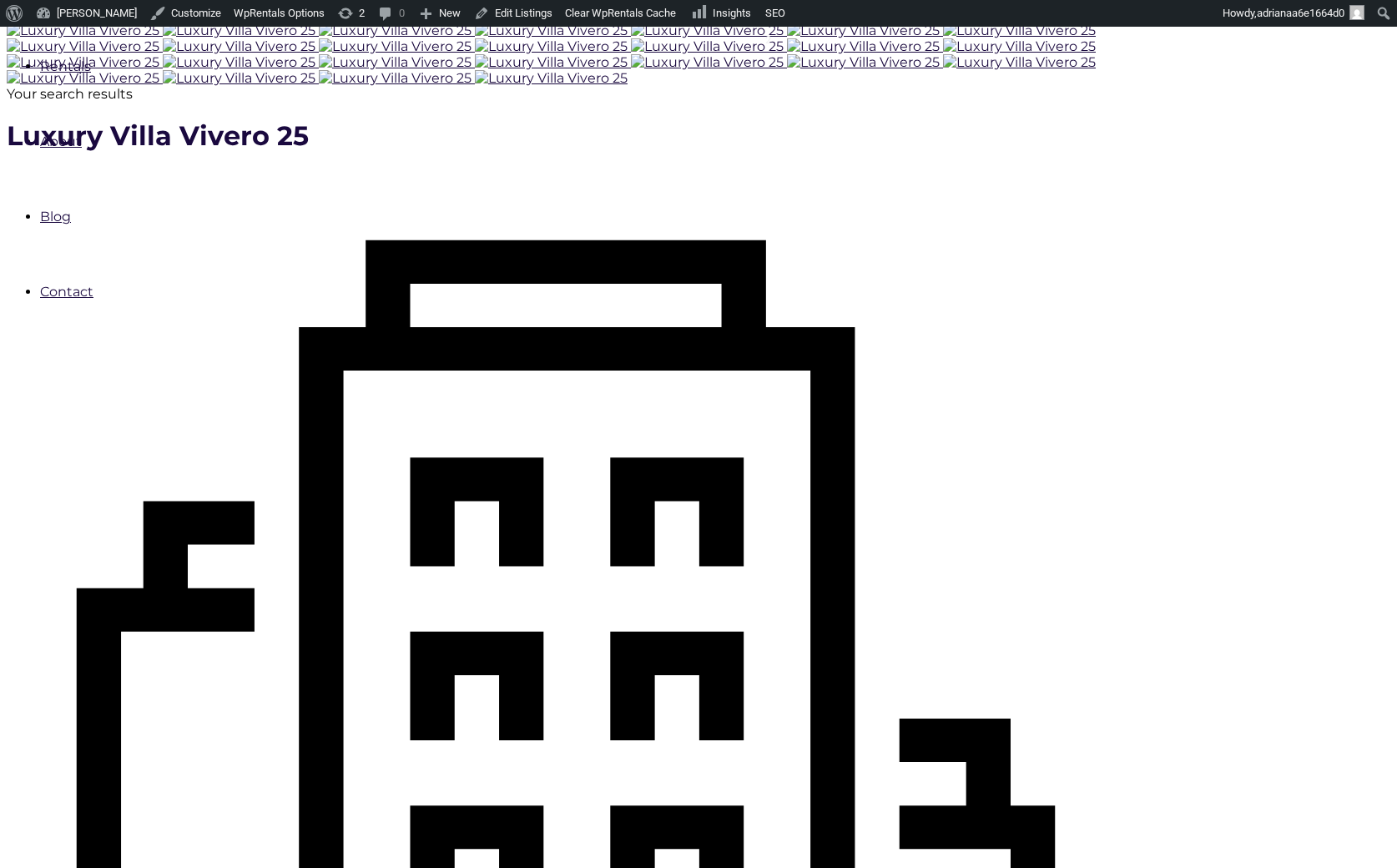
type input "Book Now"
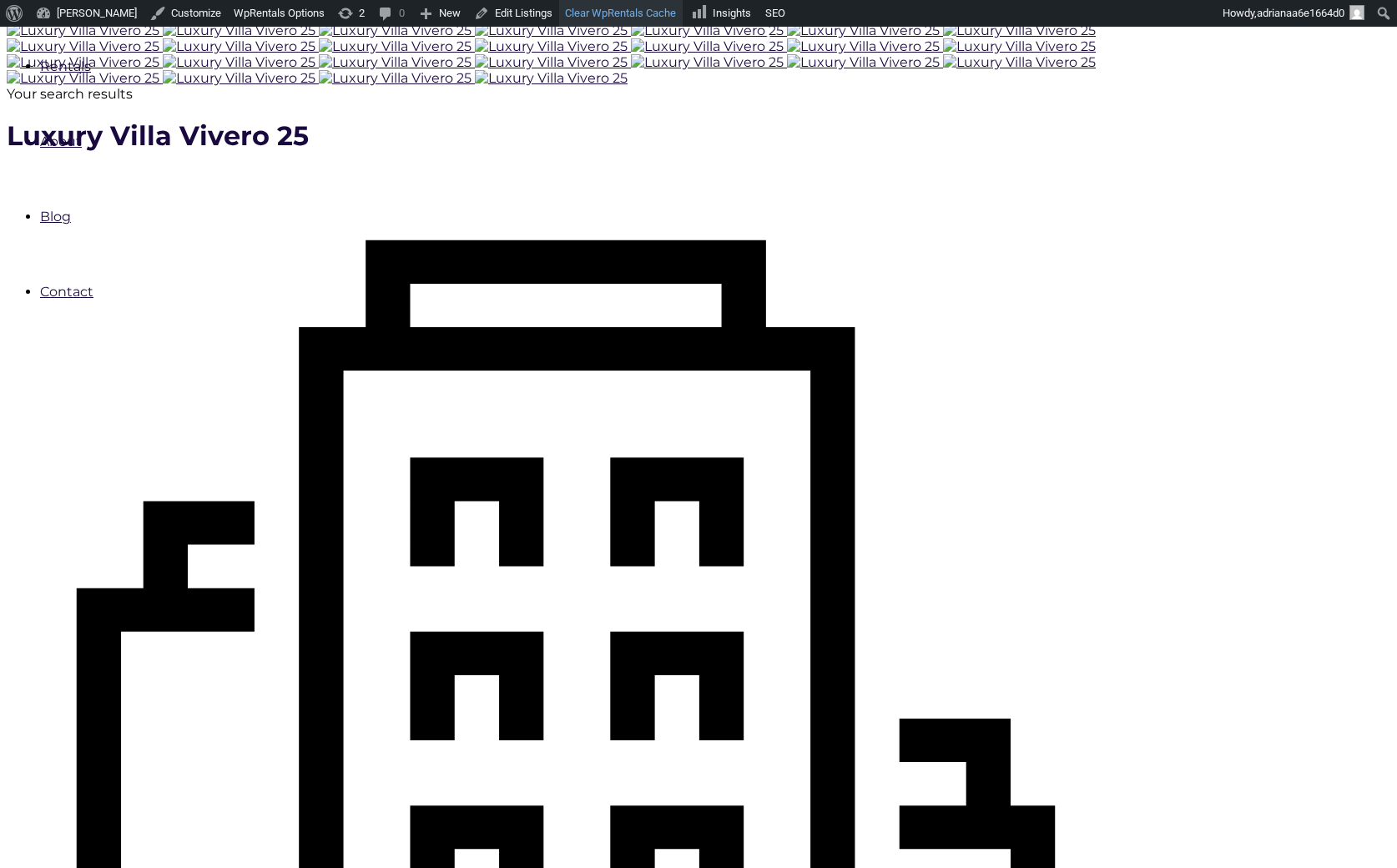
click at [600, 10] on link "Clear WpRentals Cache" at bounding box center [621, 13] width 123 height 27
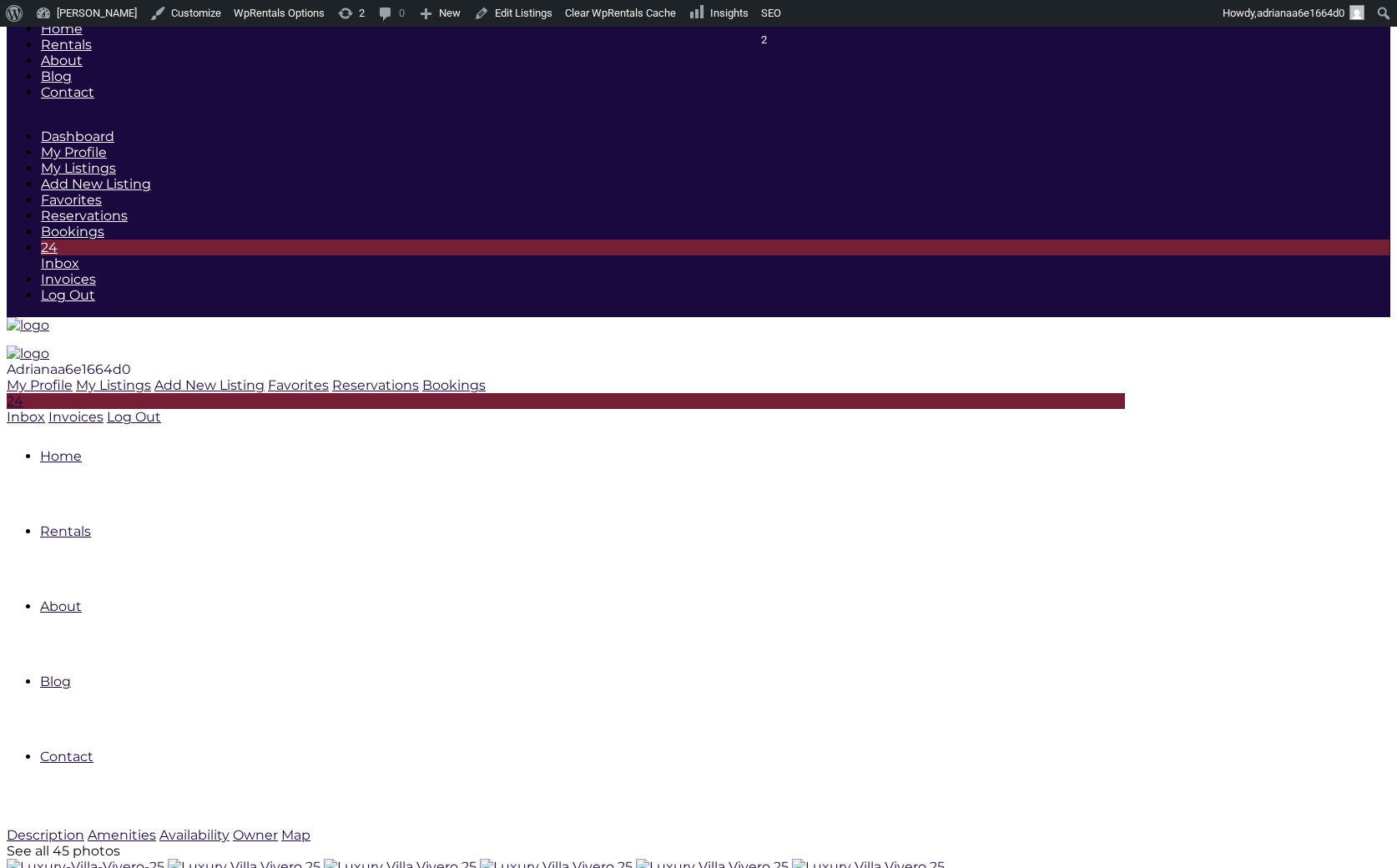
type input "[DATE]"
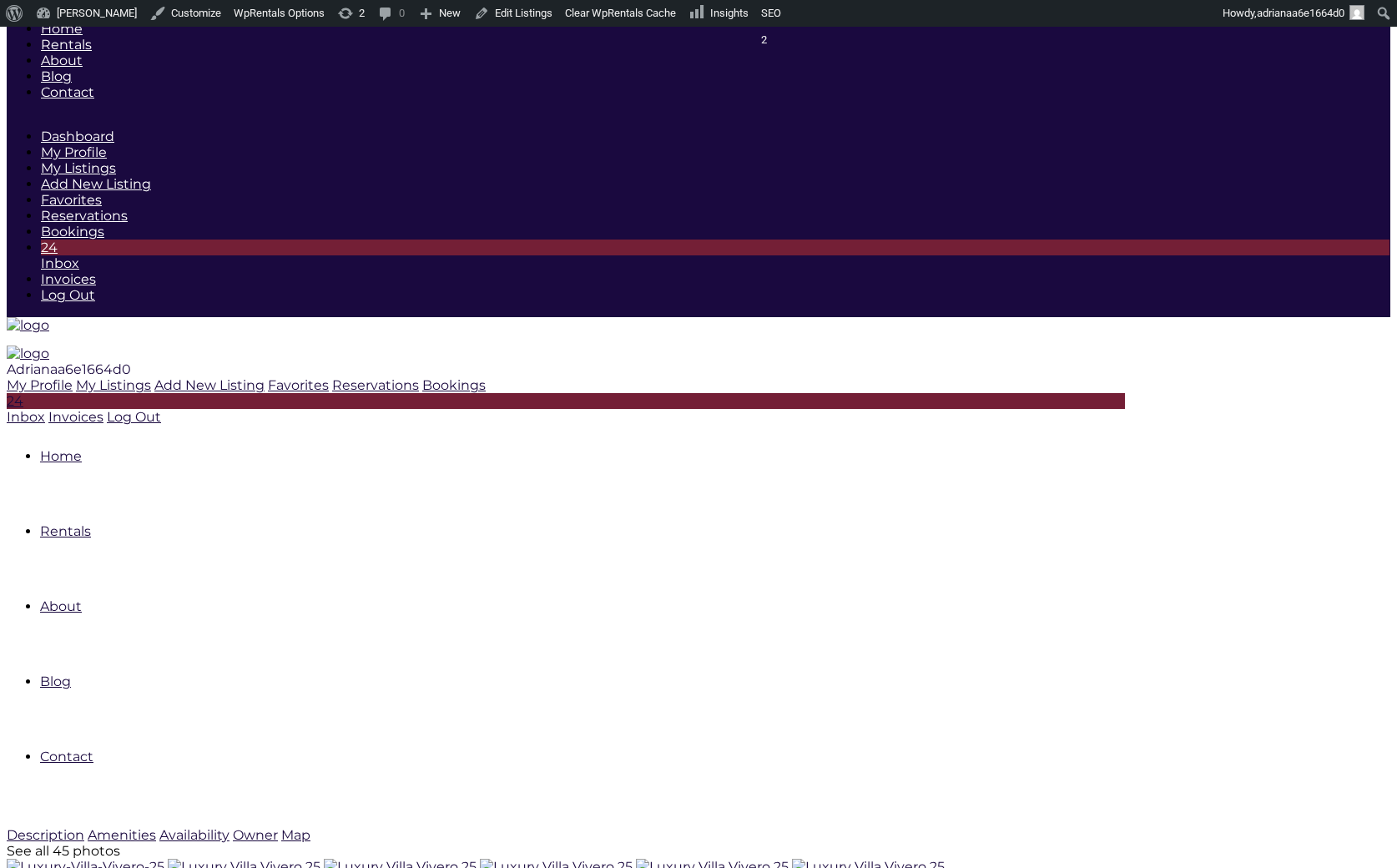
scroll to position [469, 0]
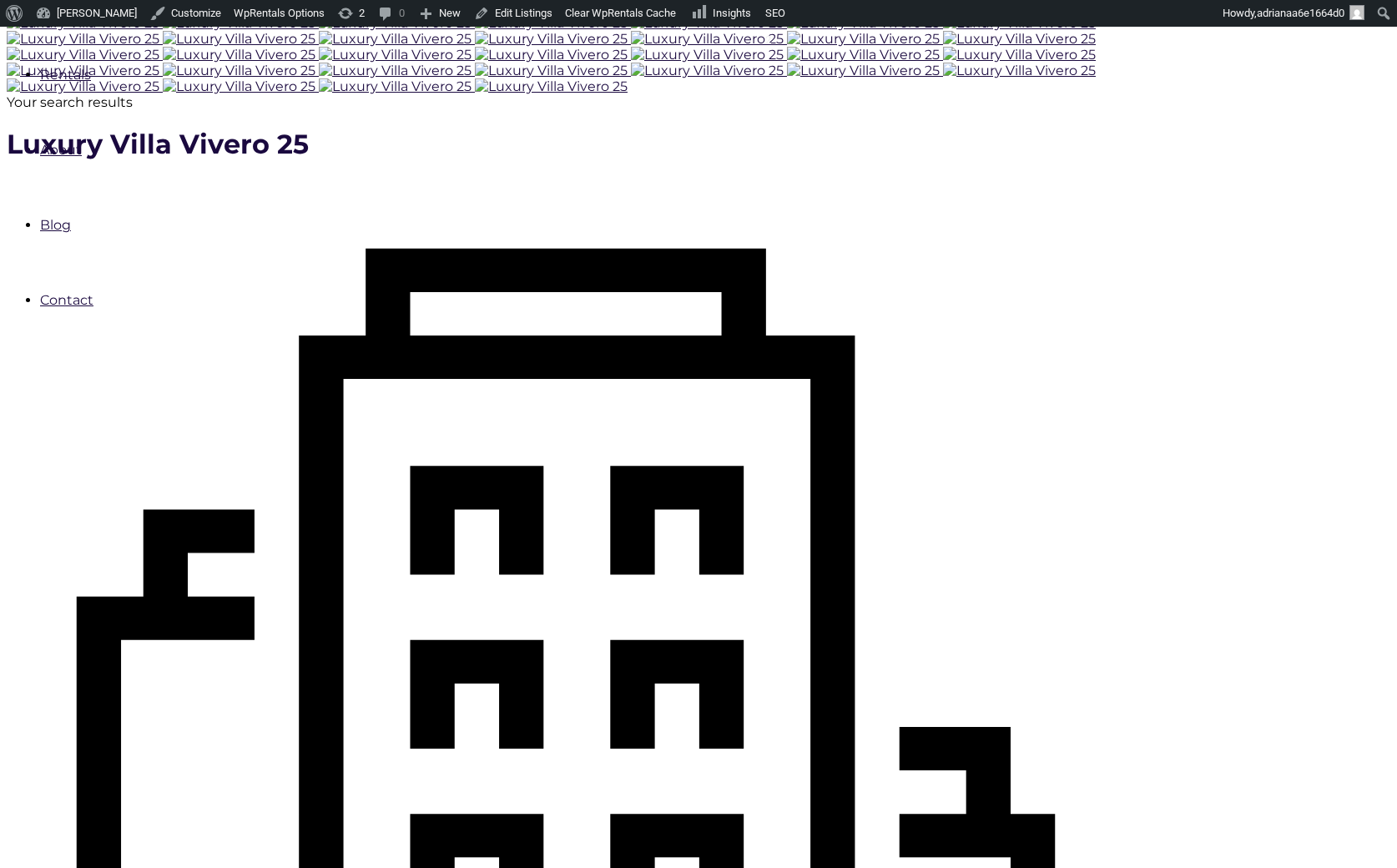
checkbox input "true"
type input "Processing.."
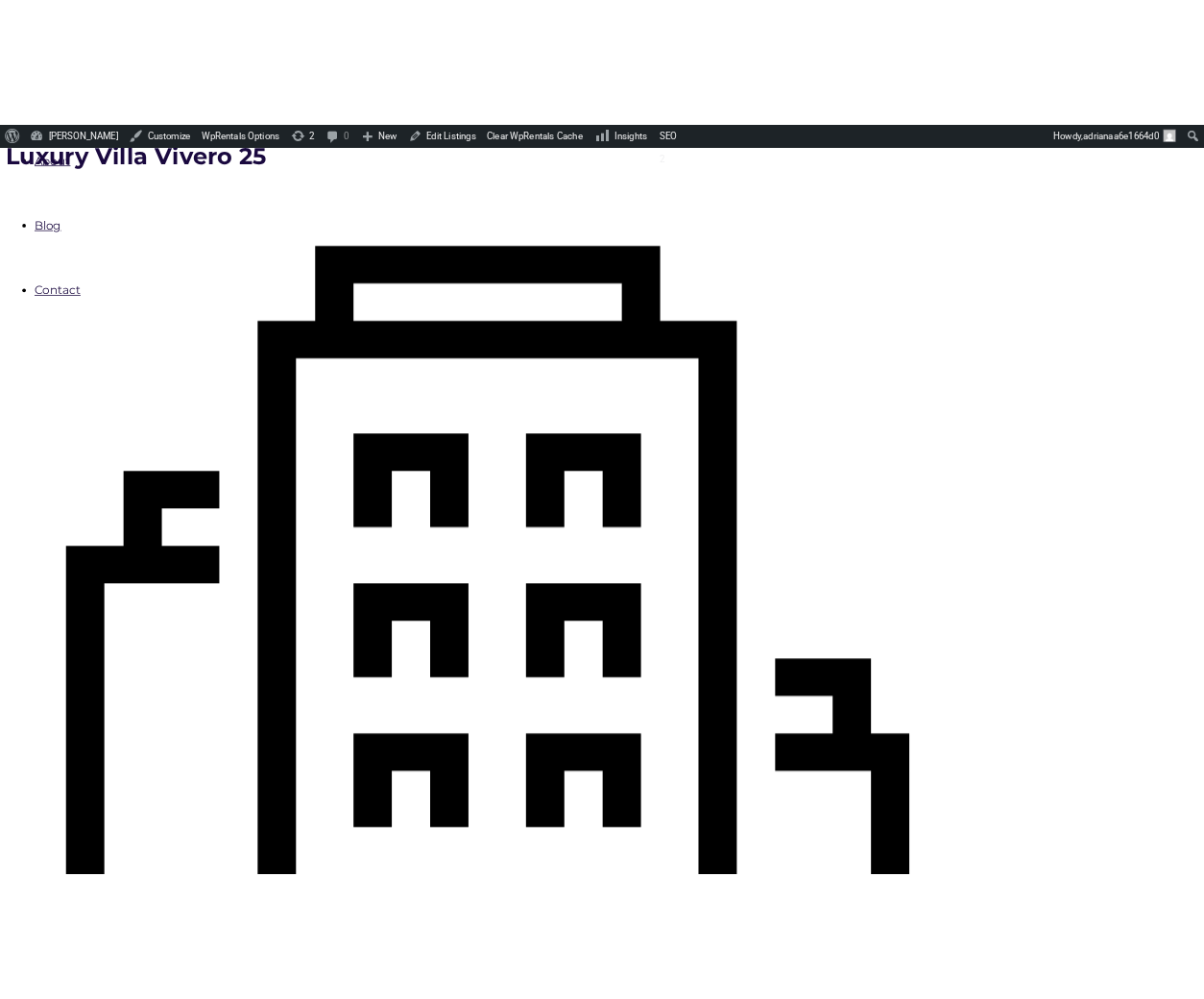
scroll to position [673, 0]
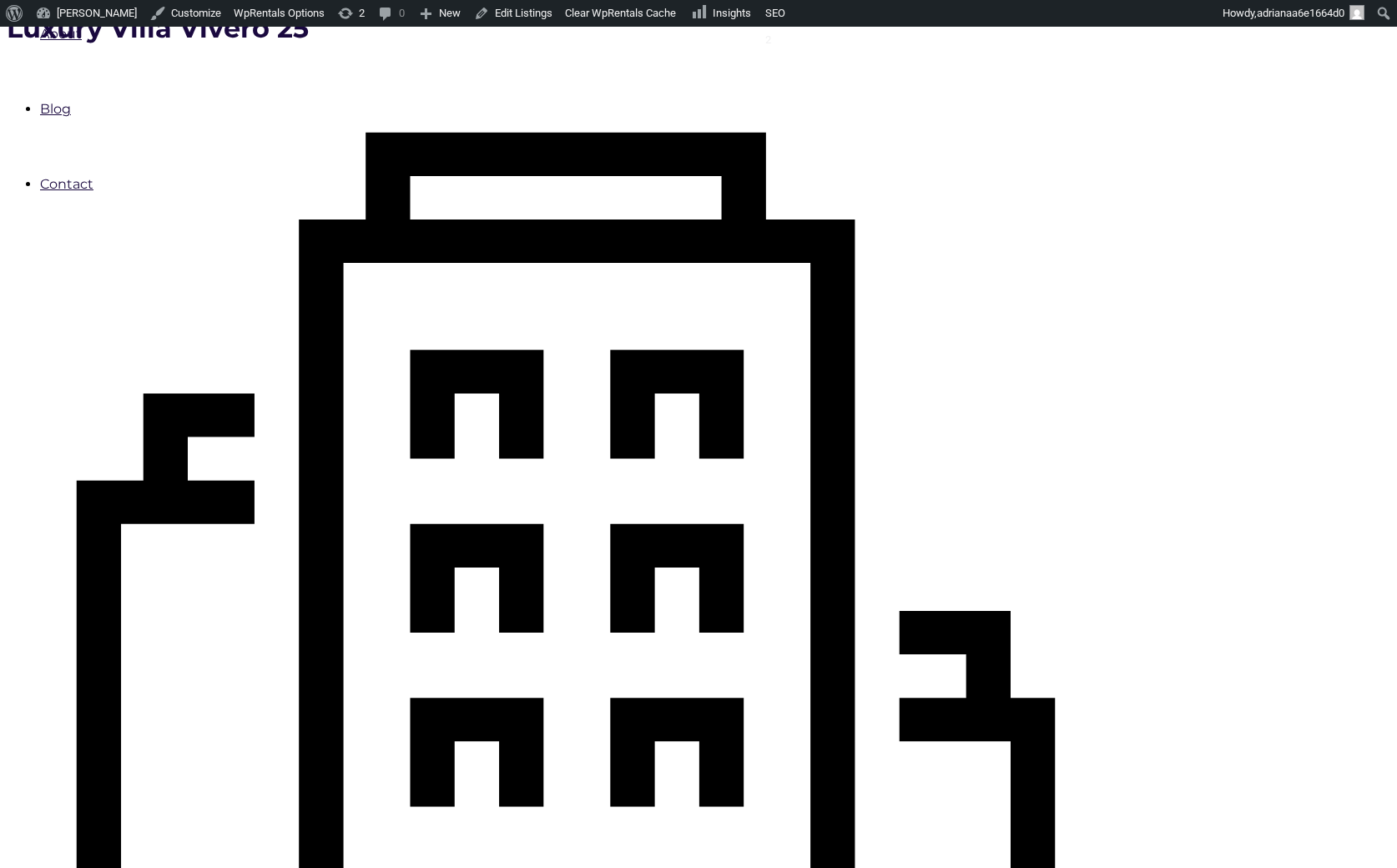
type input "Book Now"
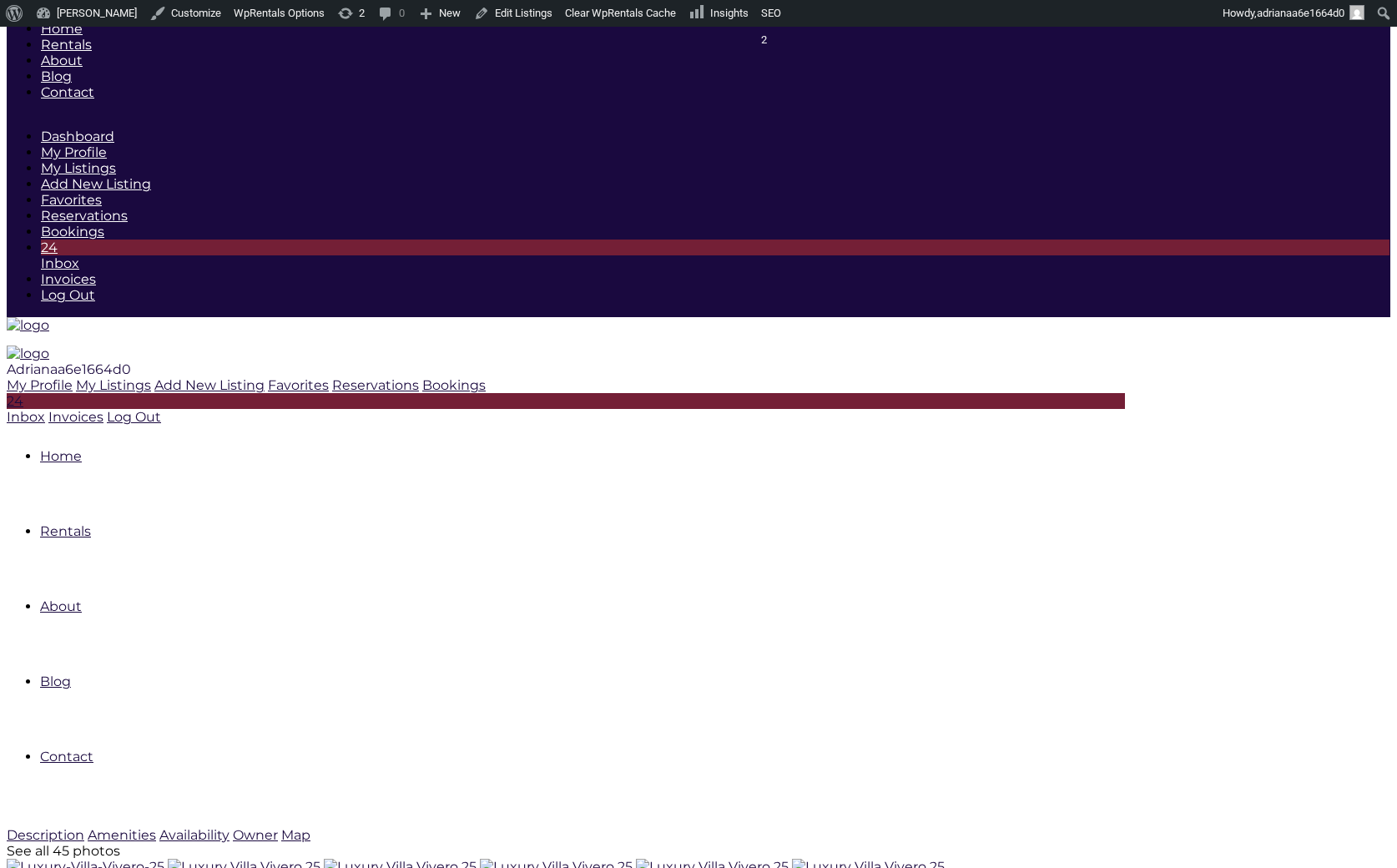
scroll to position [647, 0]
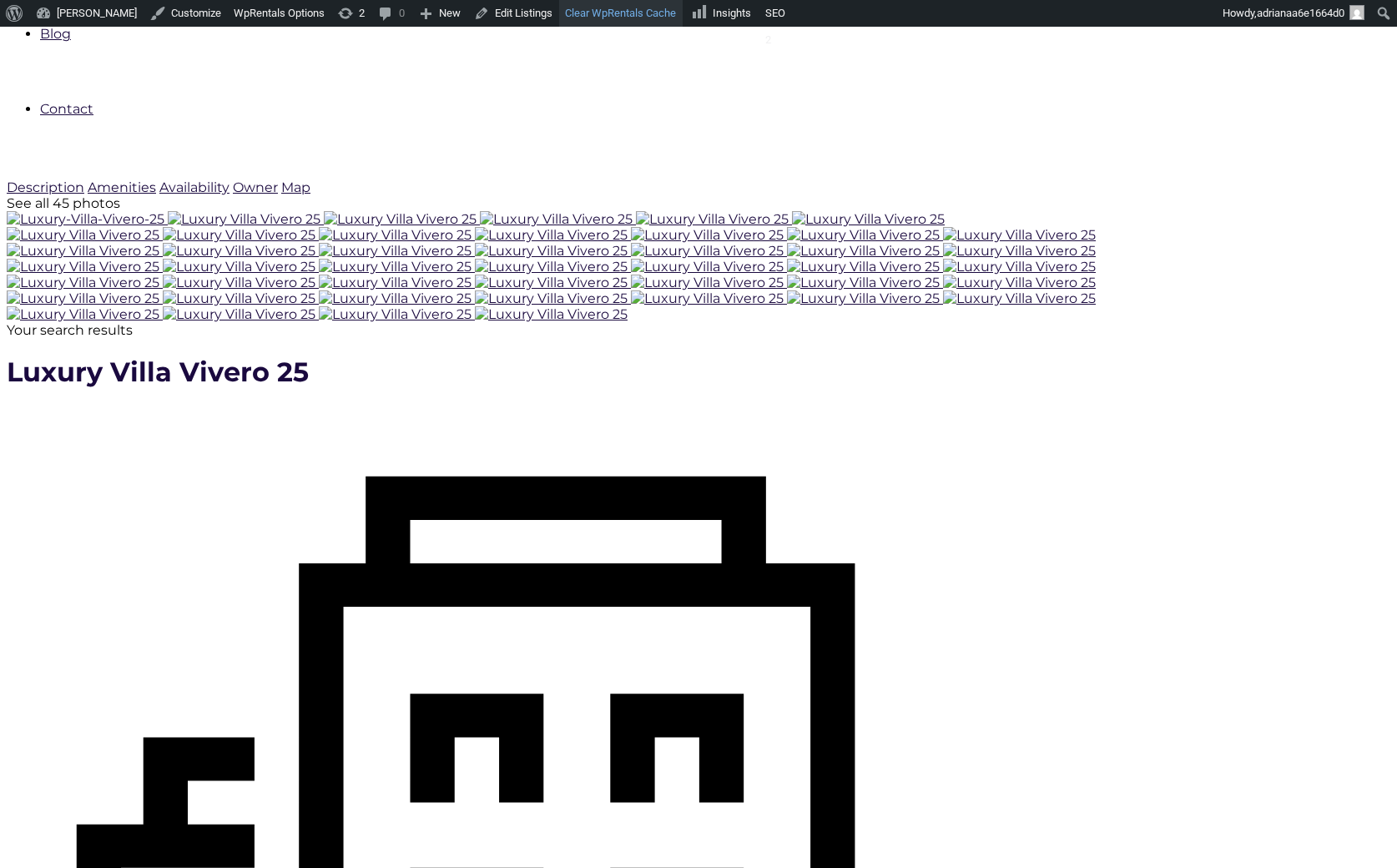
click at [595, 16] on link "Clear WpRentals Cache" at bounding box center [621, 13] width 123 height 27
checkbox input "true"
type input "Processing.."
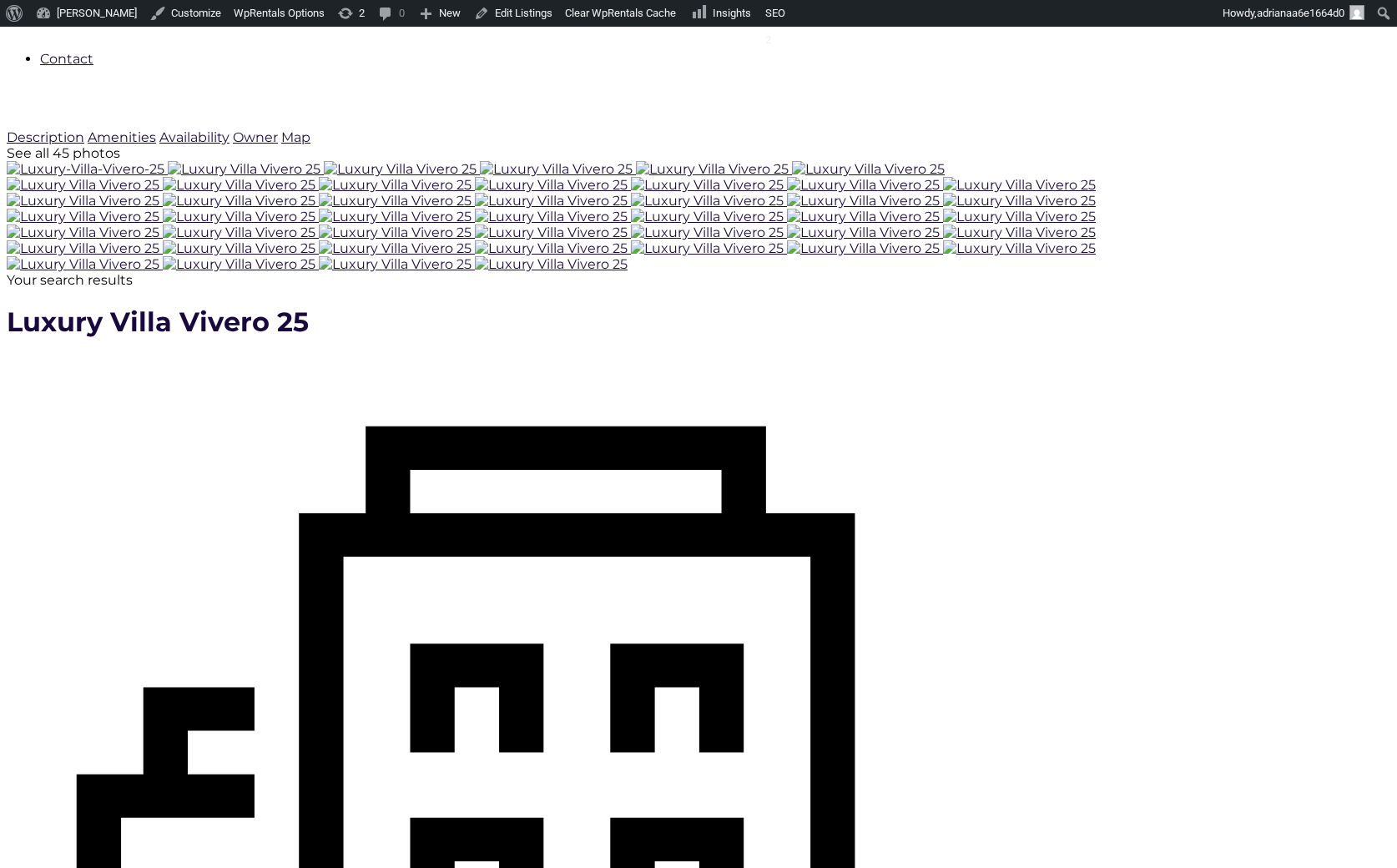
scroll to position [764, 0]
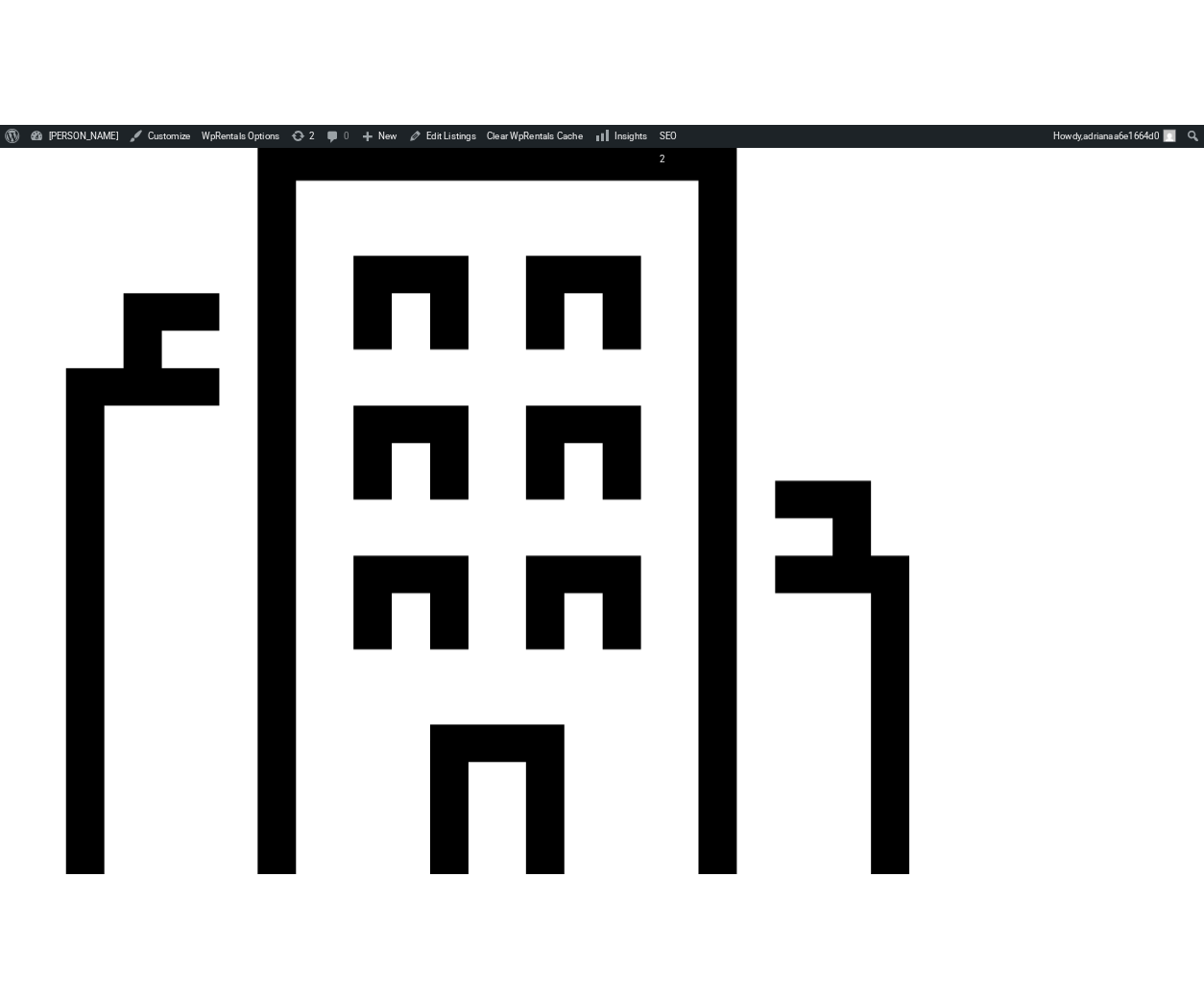
scroll to position [903, 0]
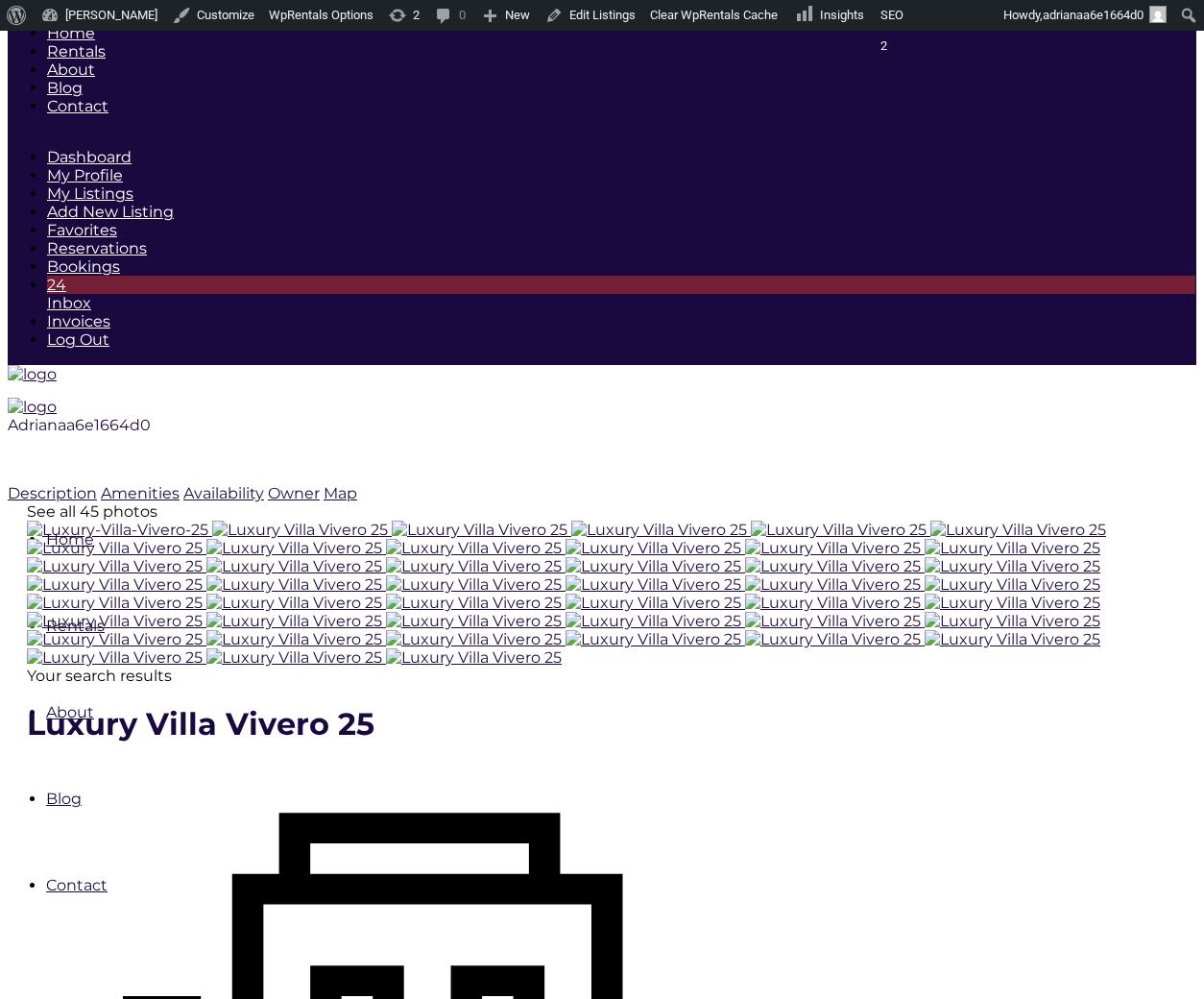
scroll to position [903, 0]
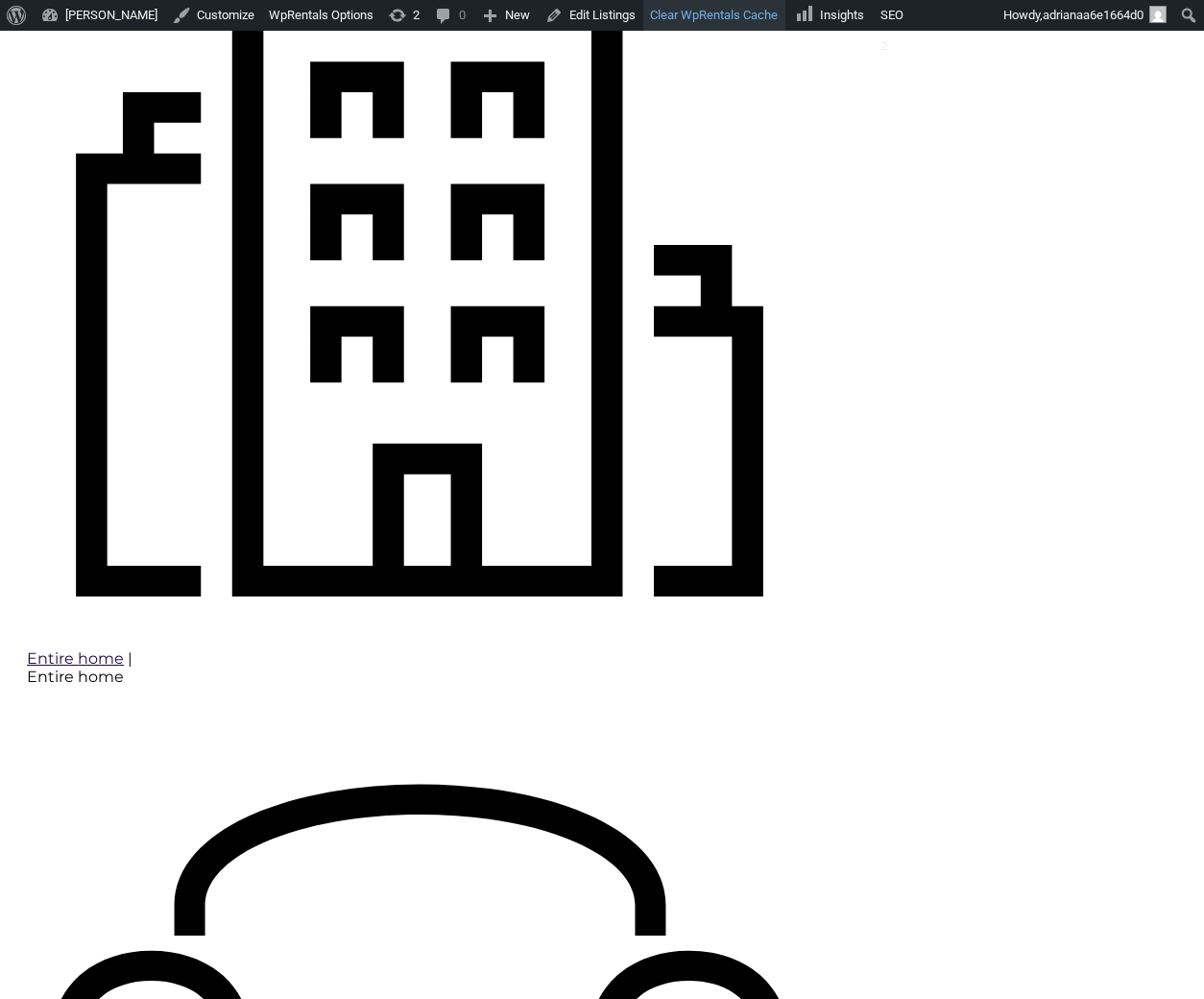
click at [695, 9] on link "Clear WpRentals Cache" at bounding box center [714, 15] width 142 height 31
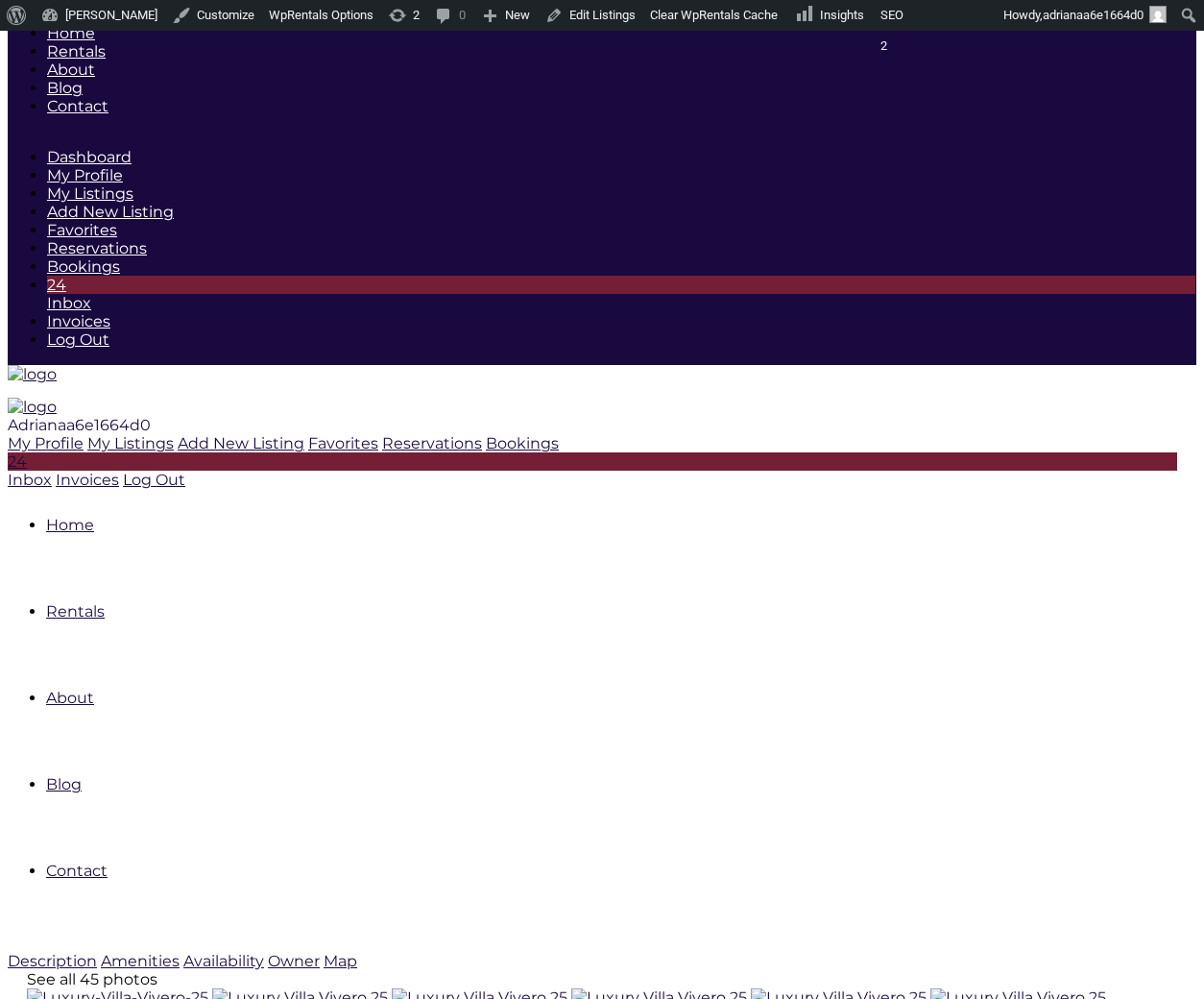
type input "09-08-2025"
type input "[DATE]"
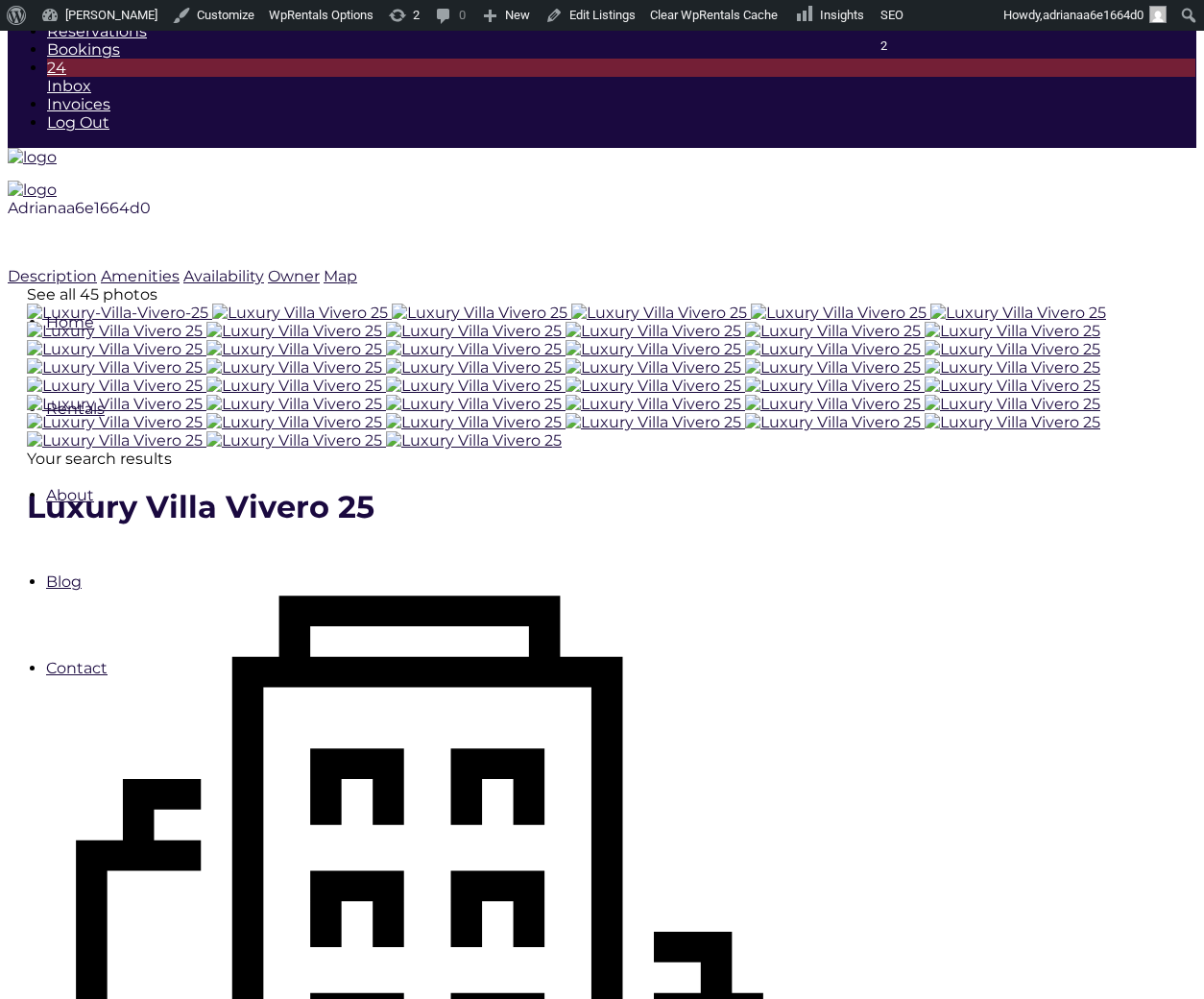
scroll to position [222, 0]
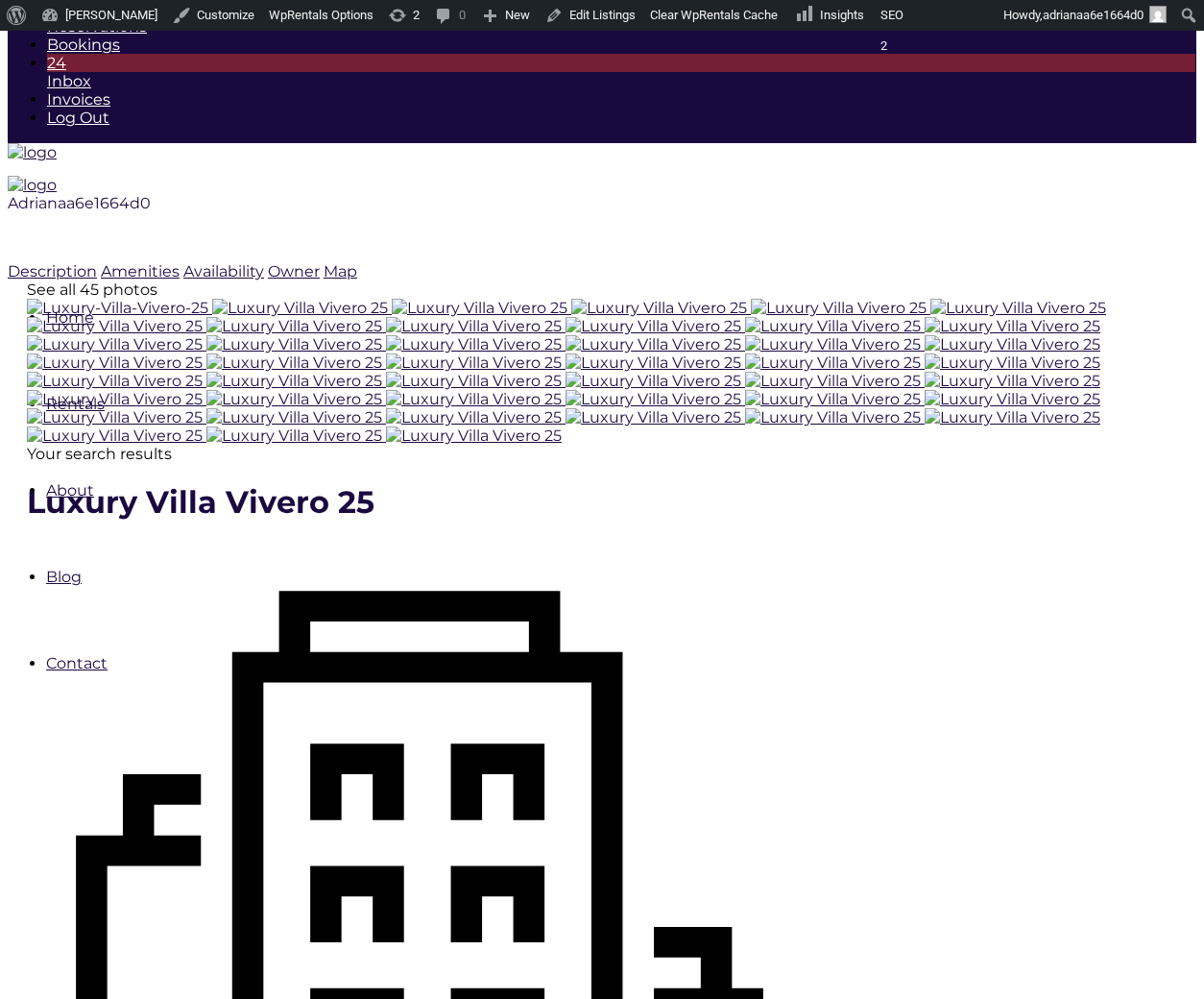
checkbox input "true"
type input "Processing.."
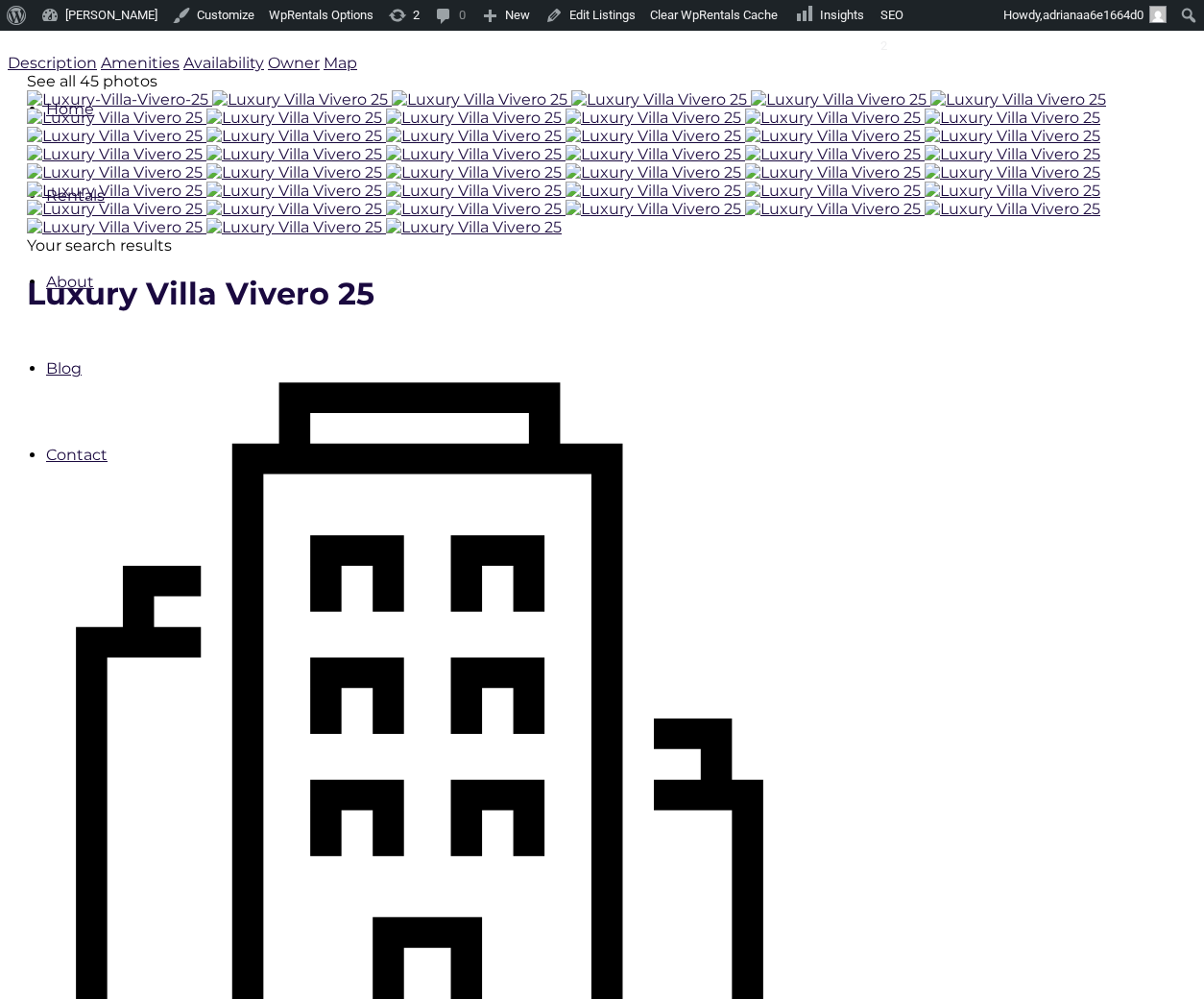
scroll to position [520, 0]
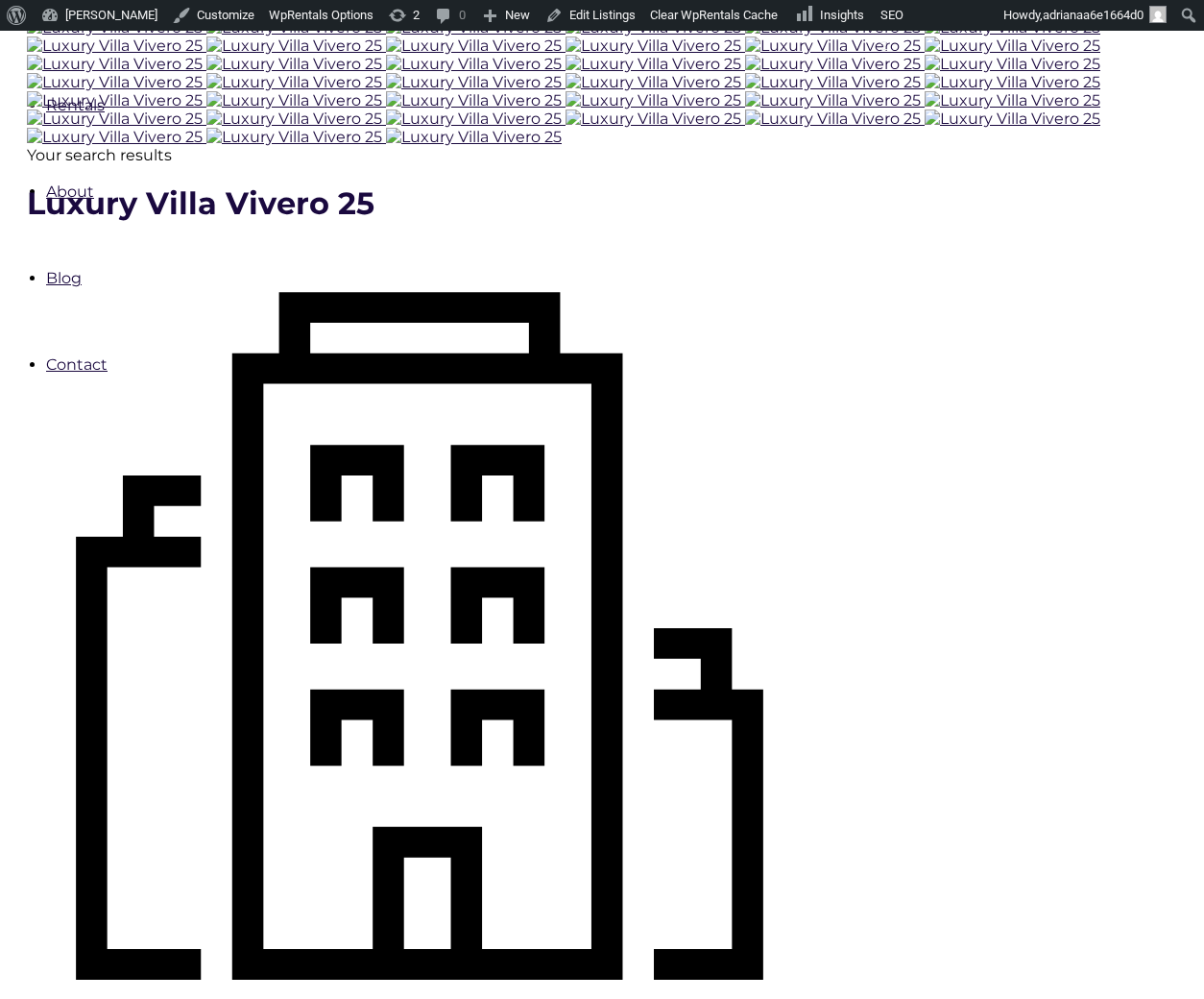
type input "Book Now"
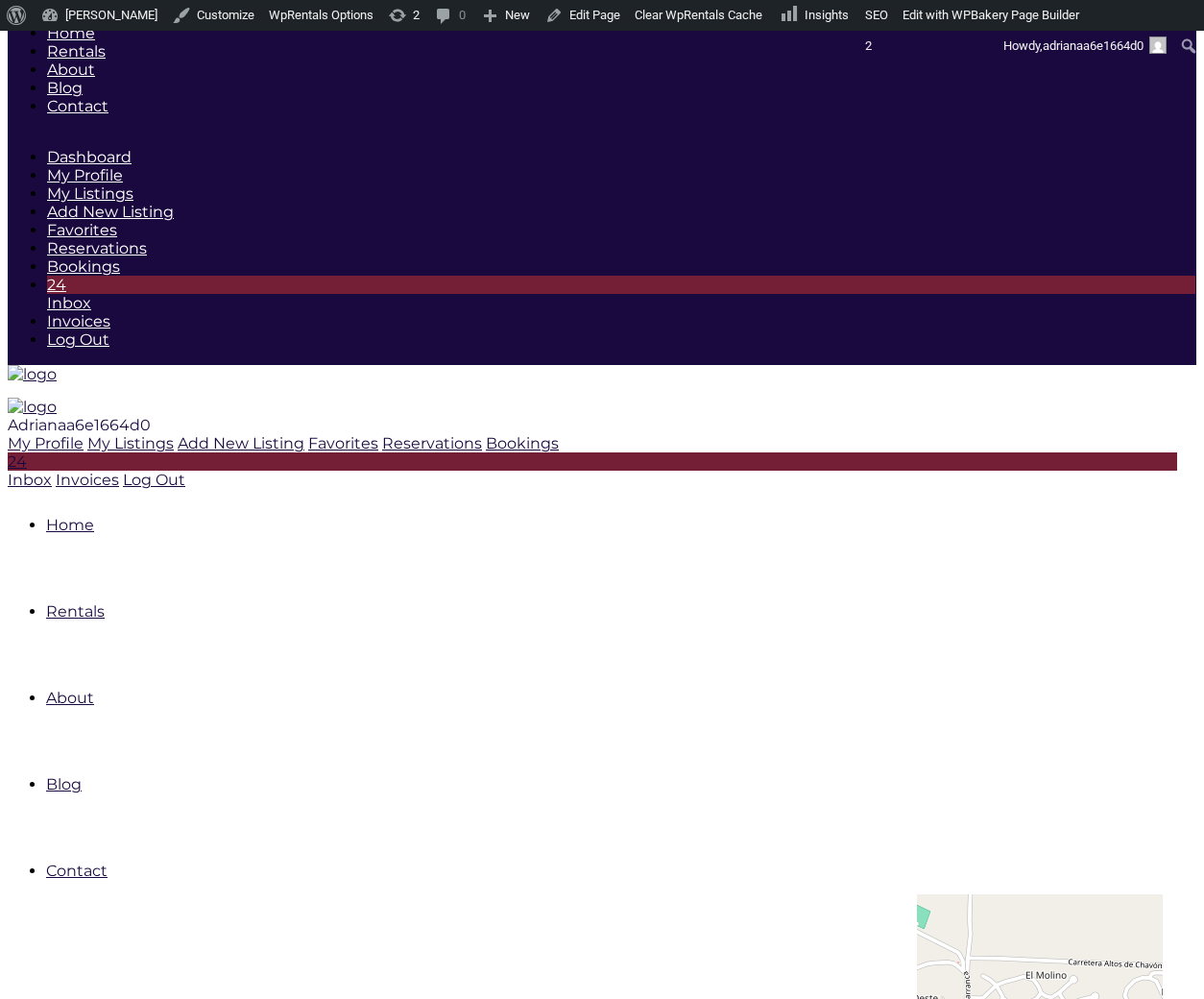
drag, startPoint x: 0, startPoint y: 0, endPoint x: 661, endPoint y: 724, distance: 980.4
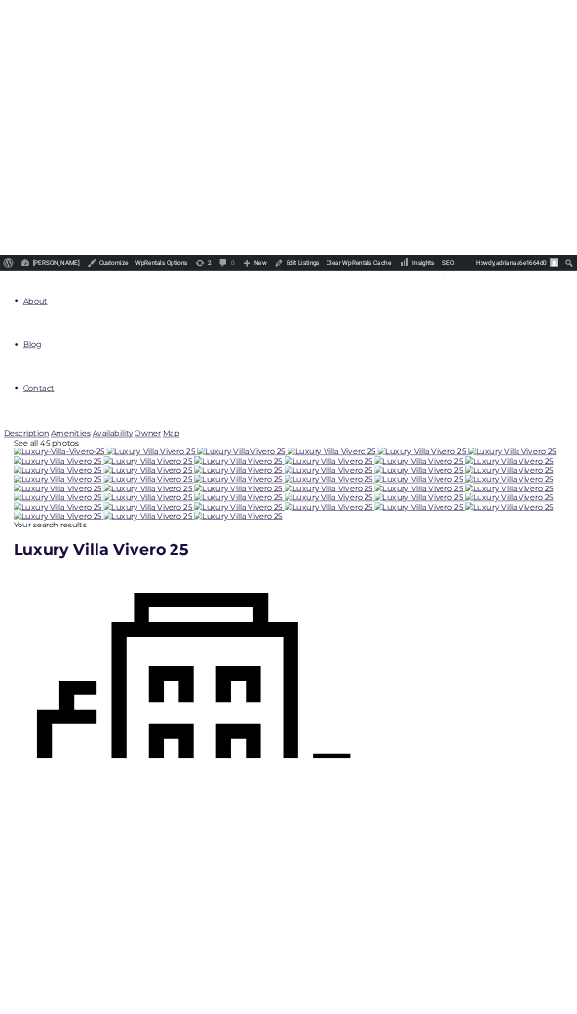
scroll to position [528, 0]
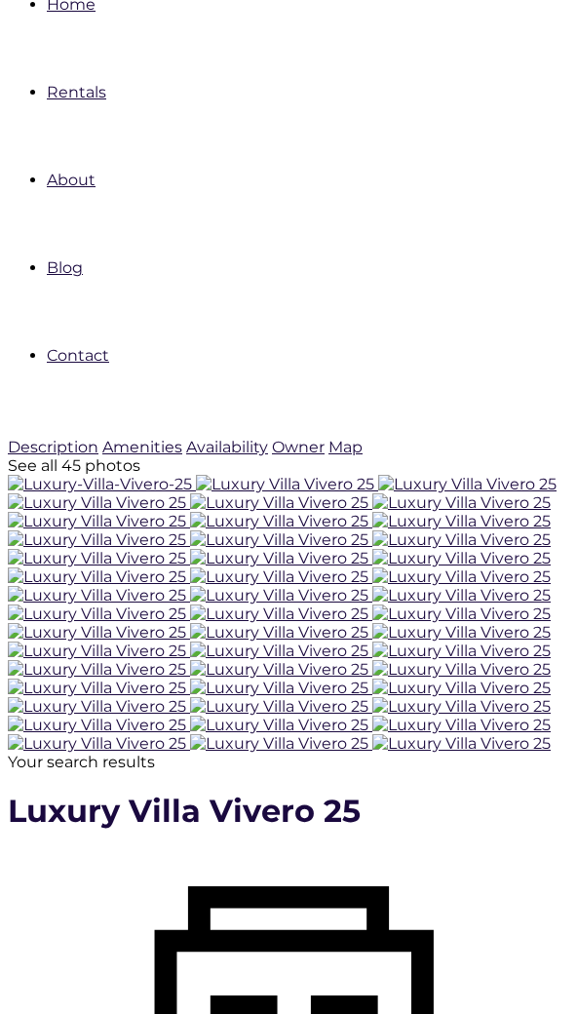
type input "09-08-2025"
type input "09-14-2025"
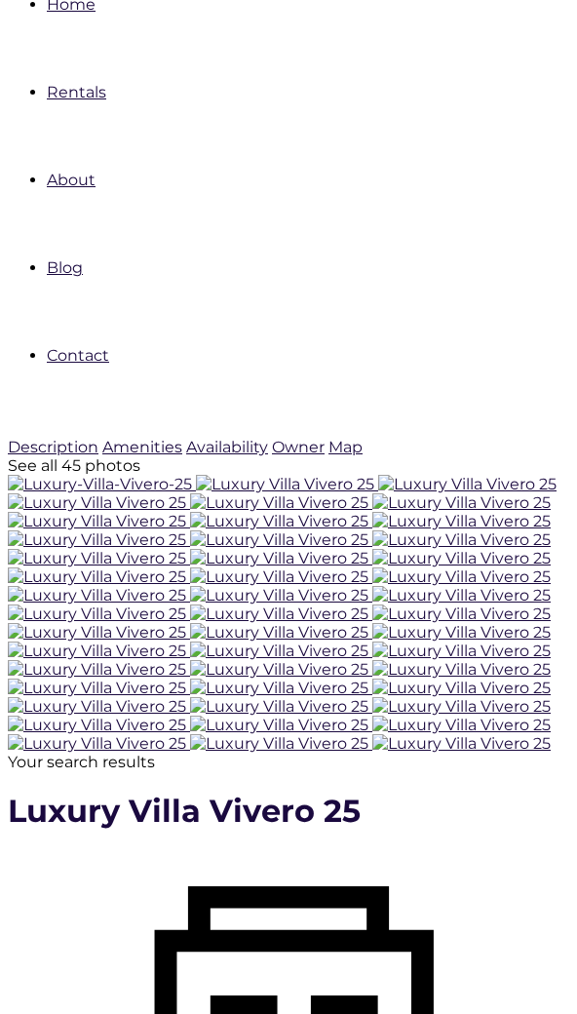
checkbox input "true"
type input "Processing.."
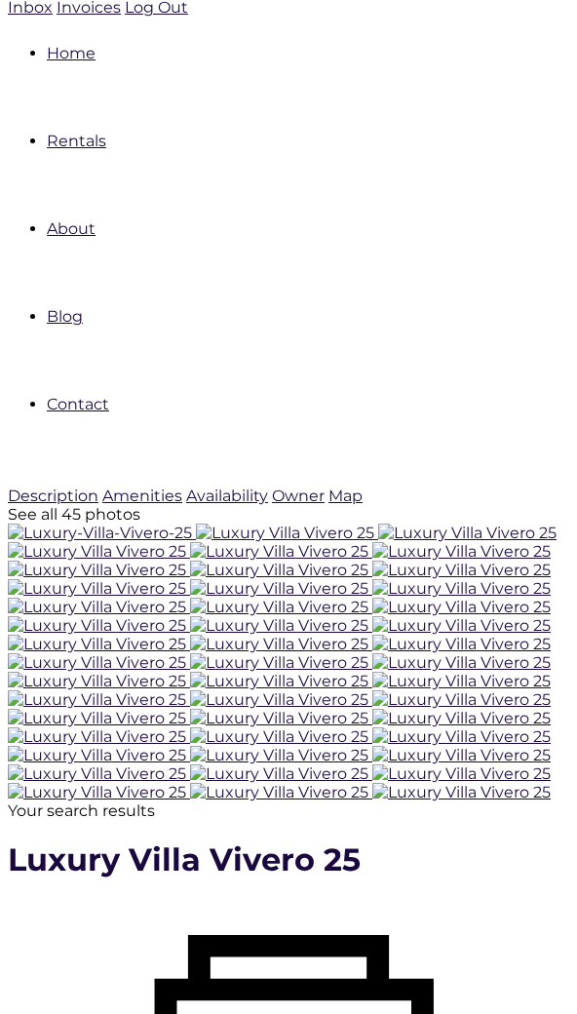
scroll to position [431, 0]
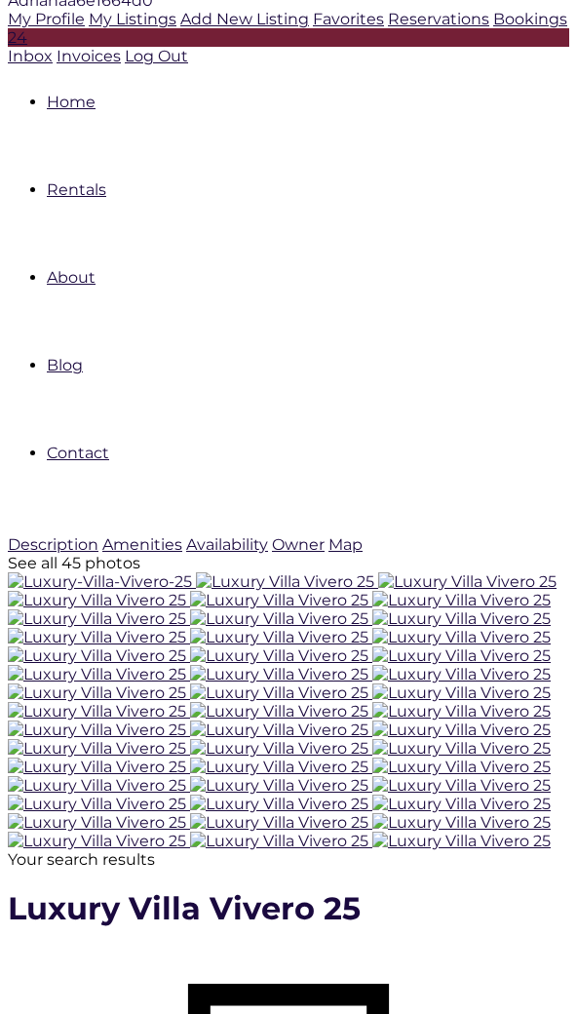
type input "Book Now"
